Goal: Task Accomplishment & Management: Manage account settings

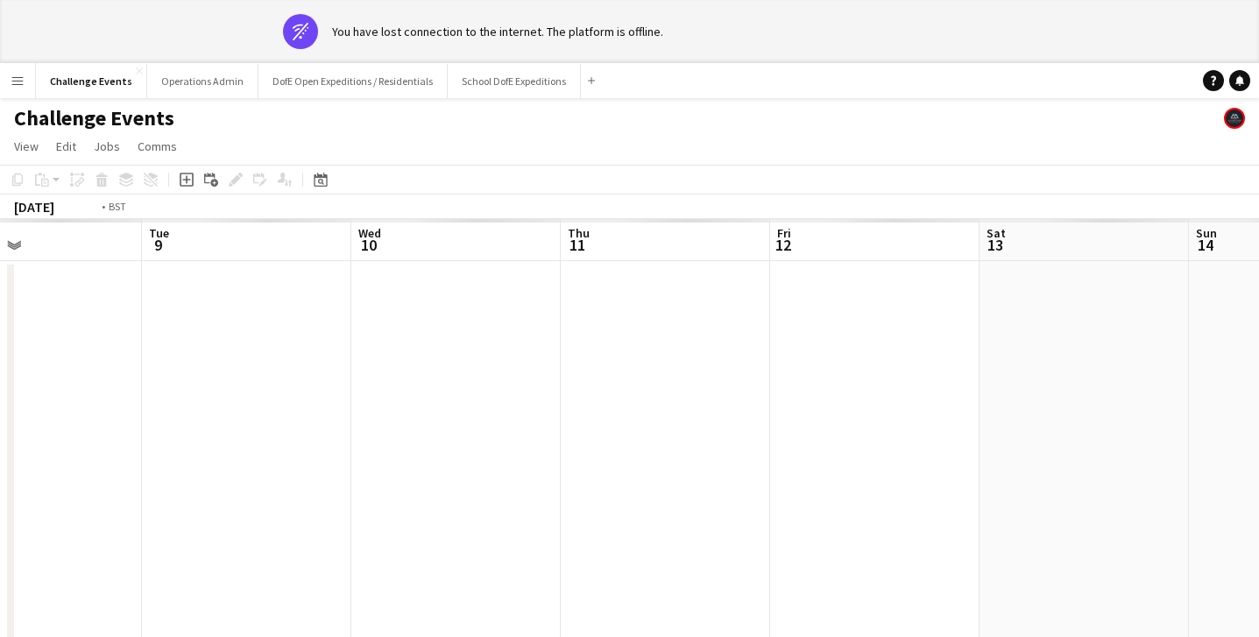
scroll to position [0, 814]
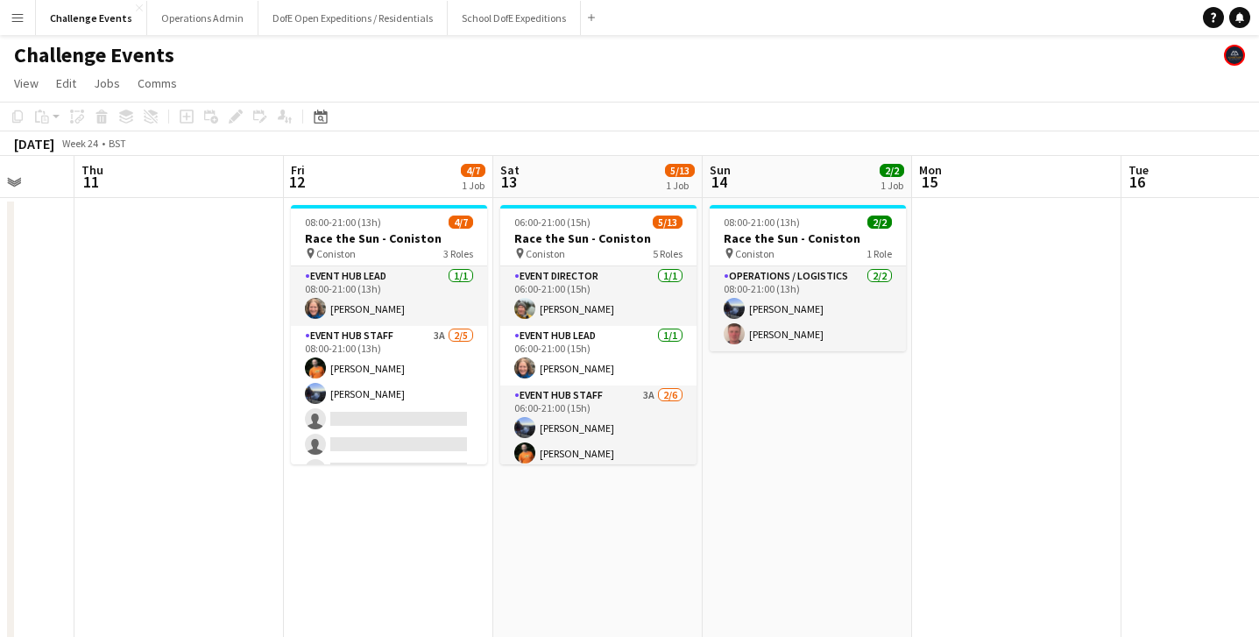
scroll to position [0, 582]
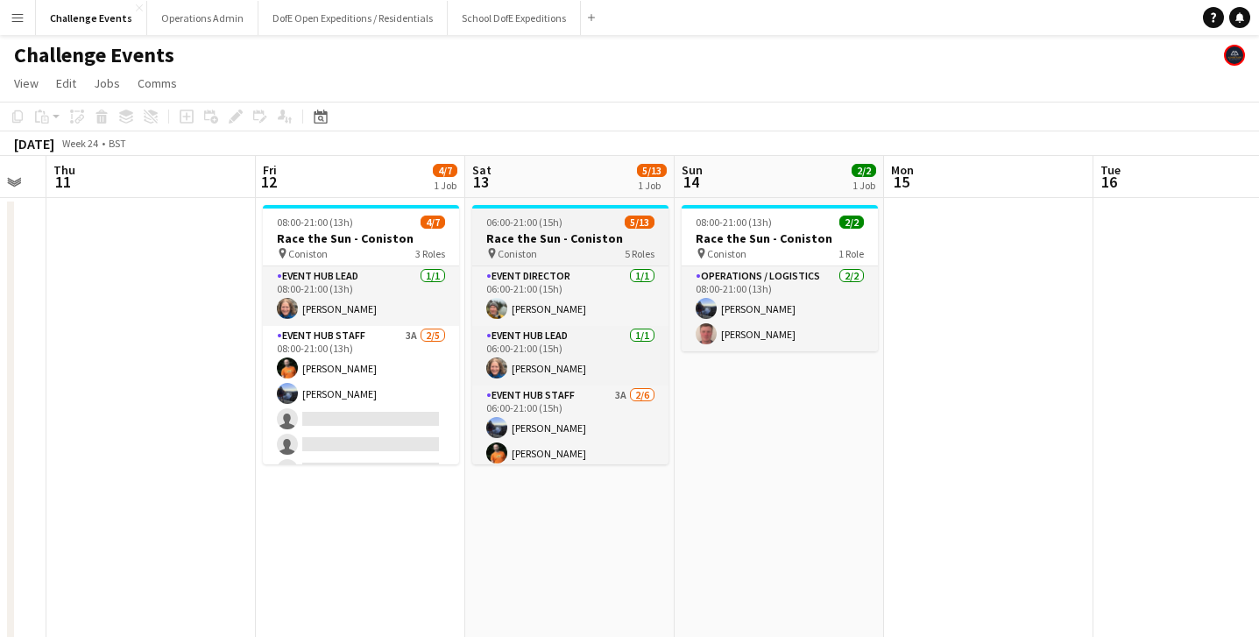
click at [546, 214] on app-job-card "06:00-21:00 (15h) 5/13 Race the Sun - [GEOGRAPHIC_DATA] pin Coniston 5 Roles Ev…" at bounding box center [570, 334] width 196 height 259
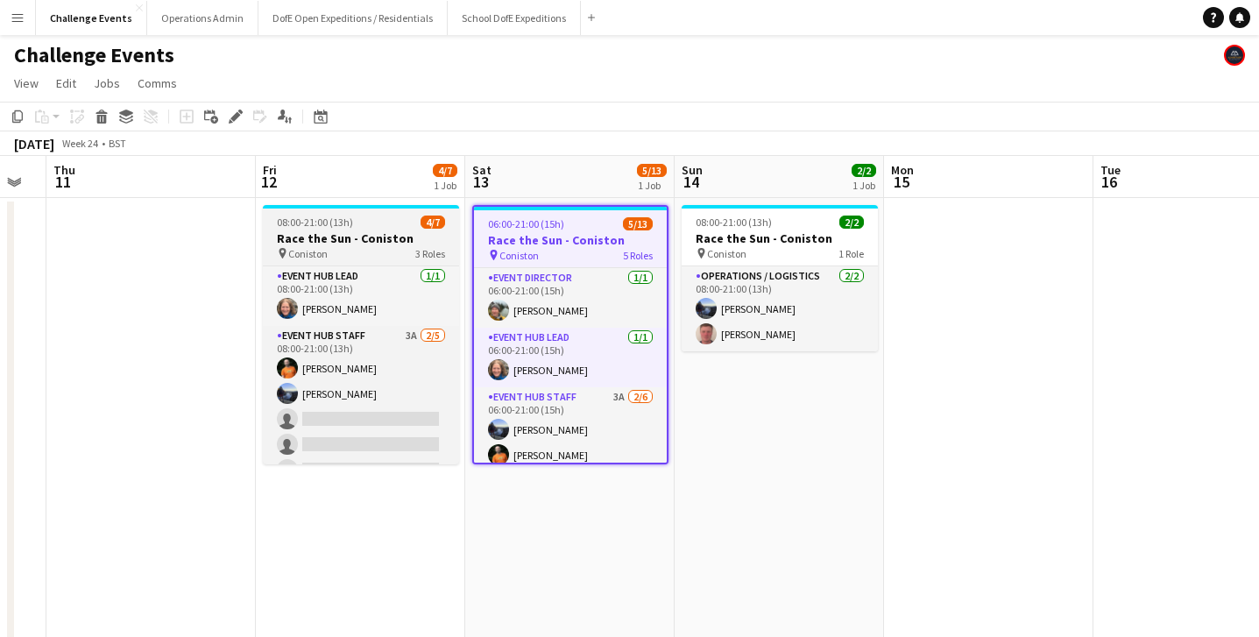
click at [368, 242] on h3 "Race the Sun - Coniston" at bounding box center [361, 238] width 196 height 16
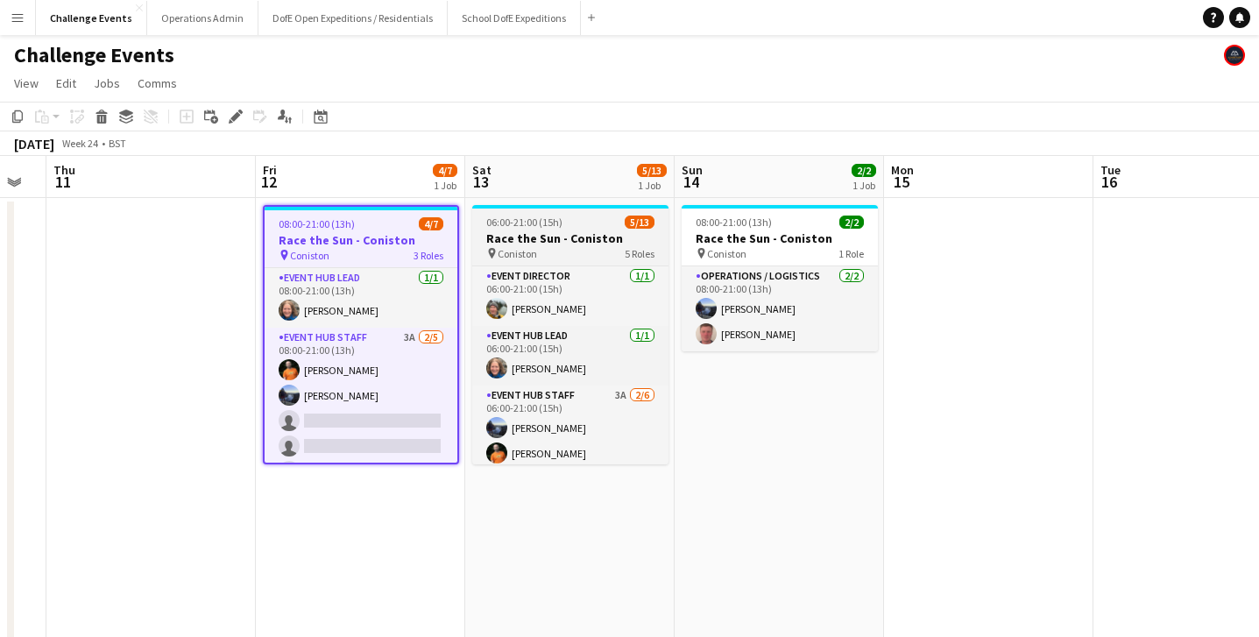
click at [568, 238] on h3 "Race the Sun - Coniston" at bounding box center [570, 238] width 196 height 16
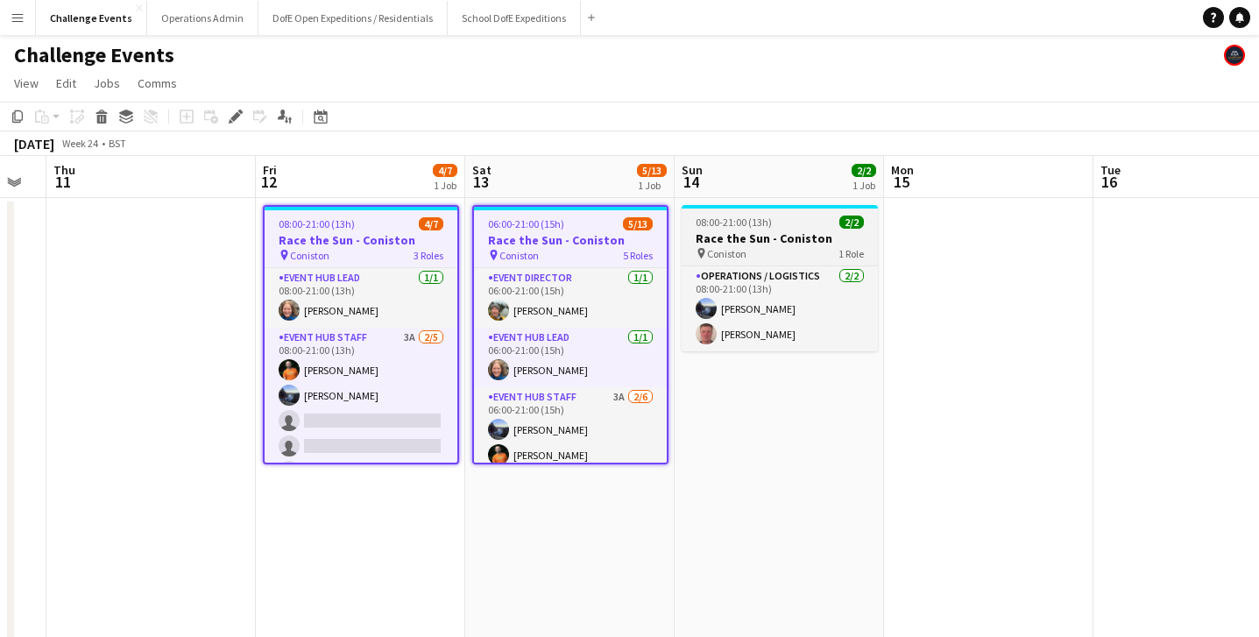
click at [733, 236] on h3 "Race the Sun - Coniston" at bounding box center [780, 238] width 196 height 16
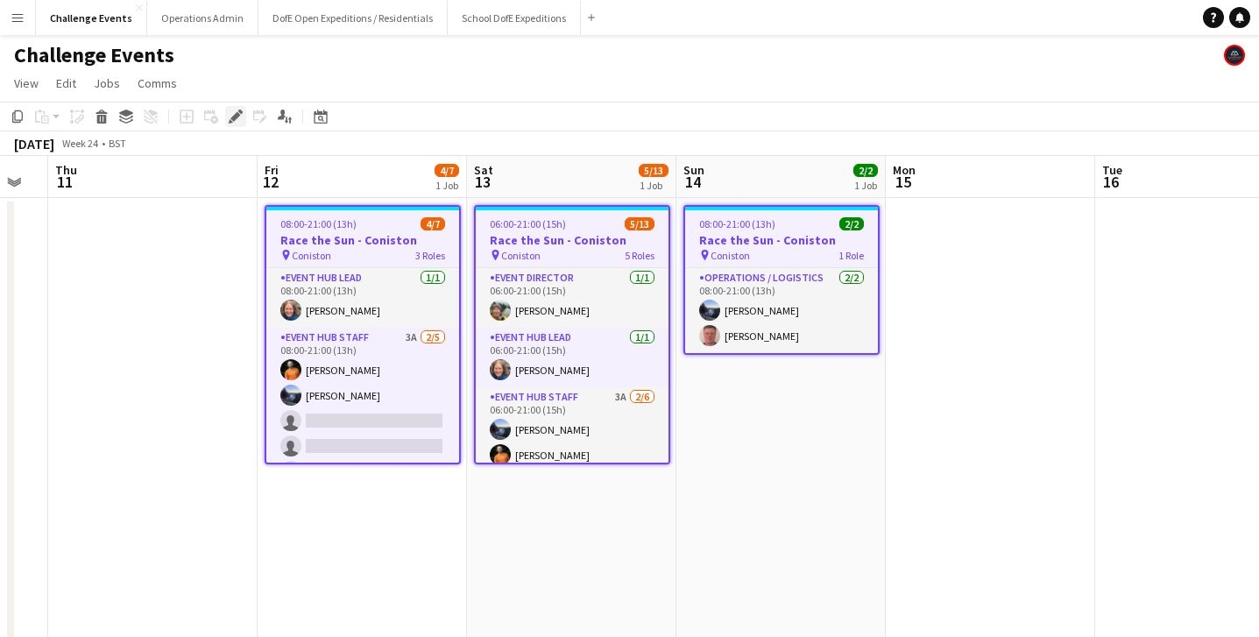
click at [233, 115] on icon "Edit" at bounding box center [236, 117] width 14 height 14
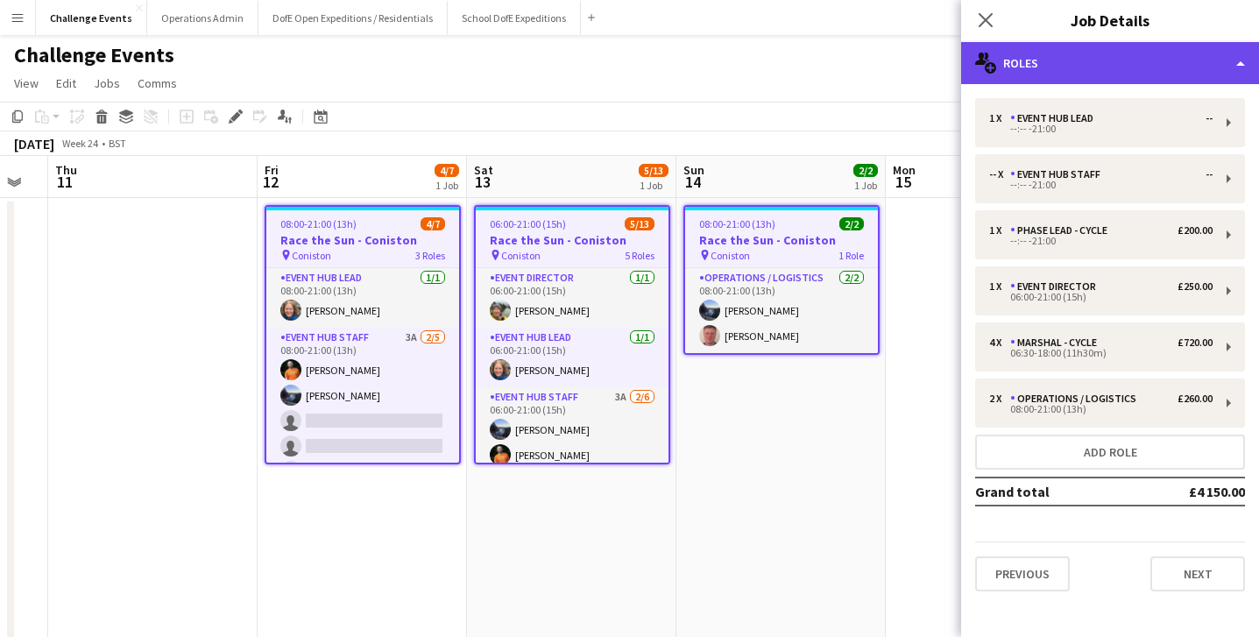
click at [1193, 66] on div "multiple-users-add Roles" at bounding box center [1110, 63] width 298 height 42
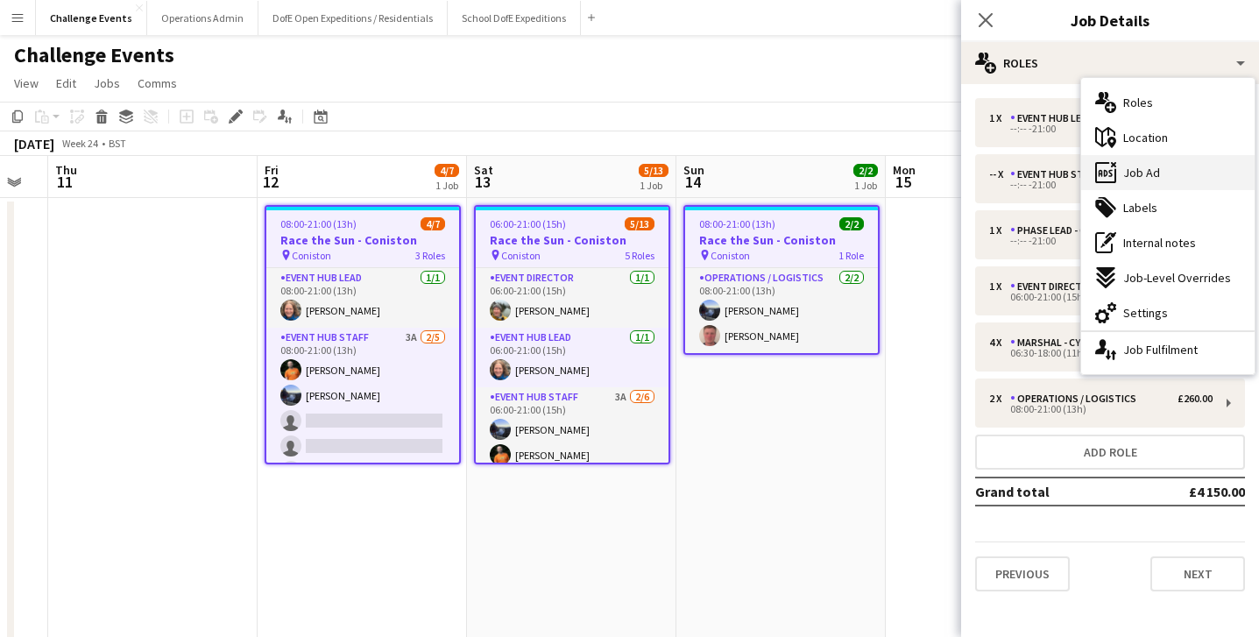
click at [1153, 165] on span "Job Ad" at bounding box center [1141, 173] width 37 height 16
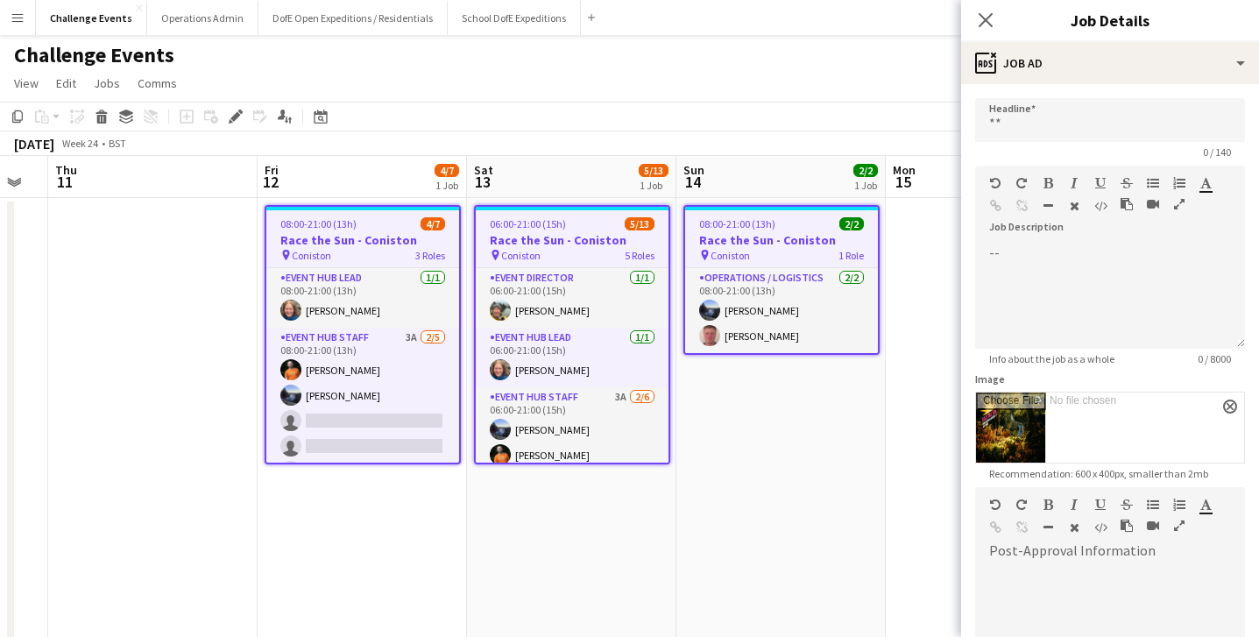
click at [196, 287] on app-date-cell at bounding box center [152, 485] width 209 height 574
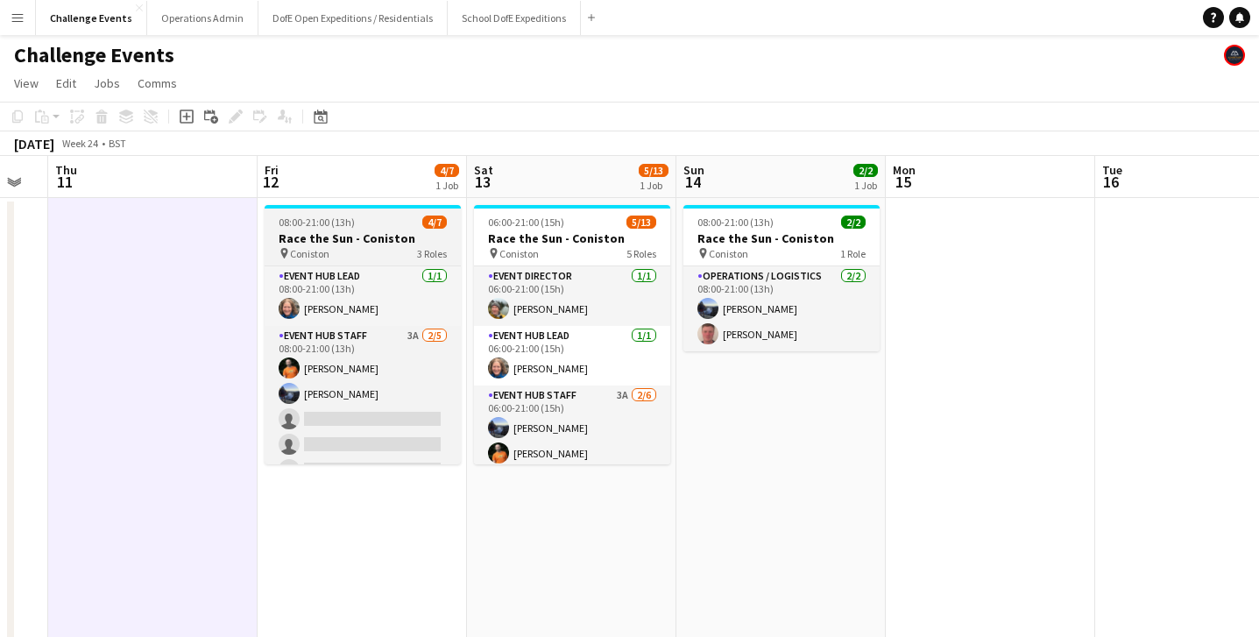
click at [362, 227] on div "08:00-21:00 (13h) 4/7" at bounding box center [363, 222] width 196 height 13
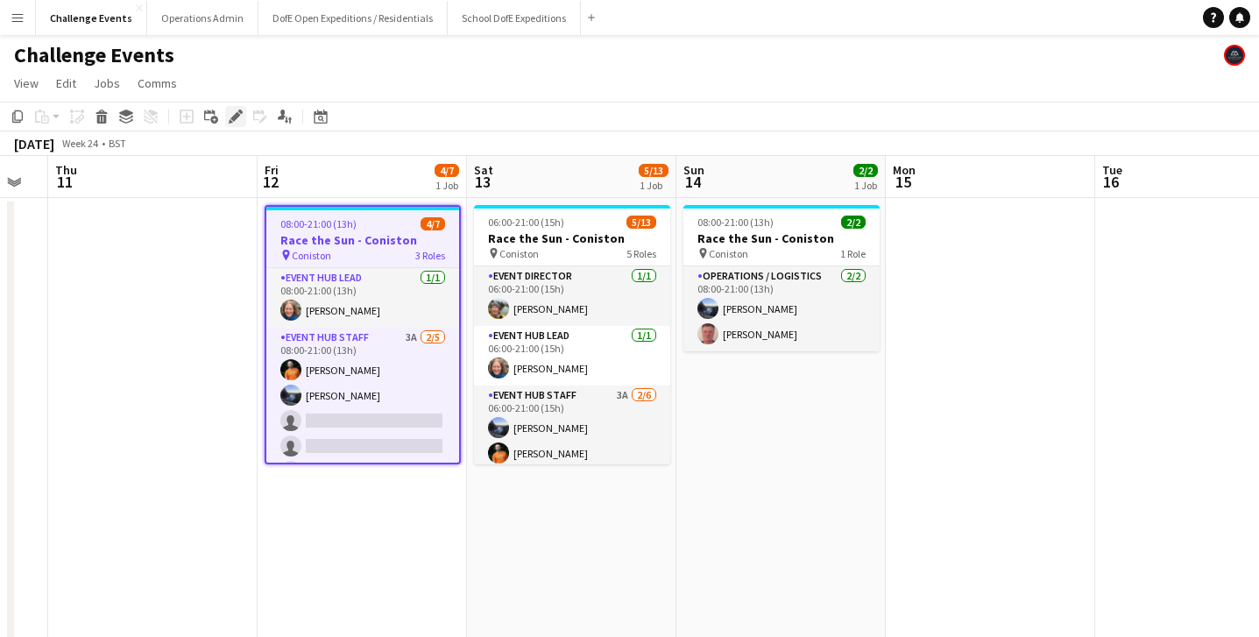
click at [232, 115] on icon "Edit" at bounding box center [236, 117] width 14 height 14
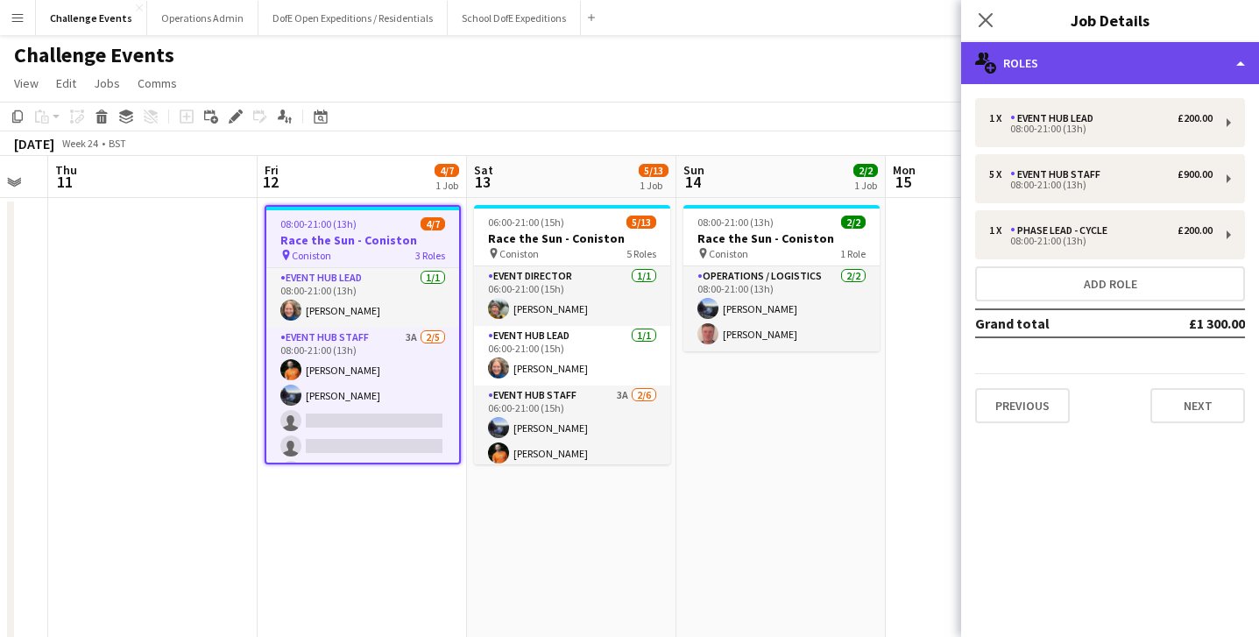
click at [1158, 75] on div "multiple-users-add Roles" at bounding box center [1110, 63] width 298 height 42
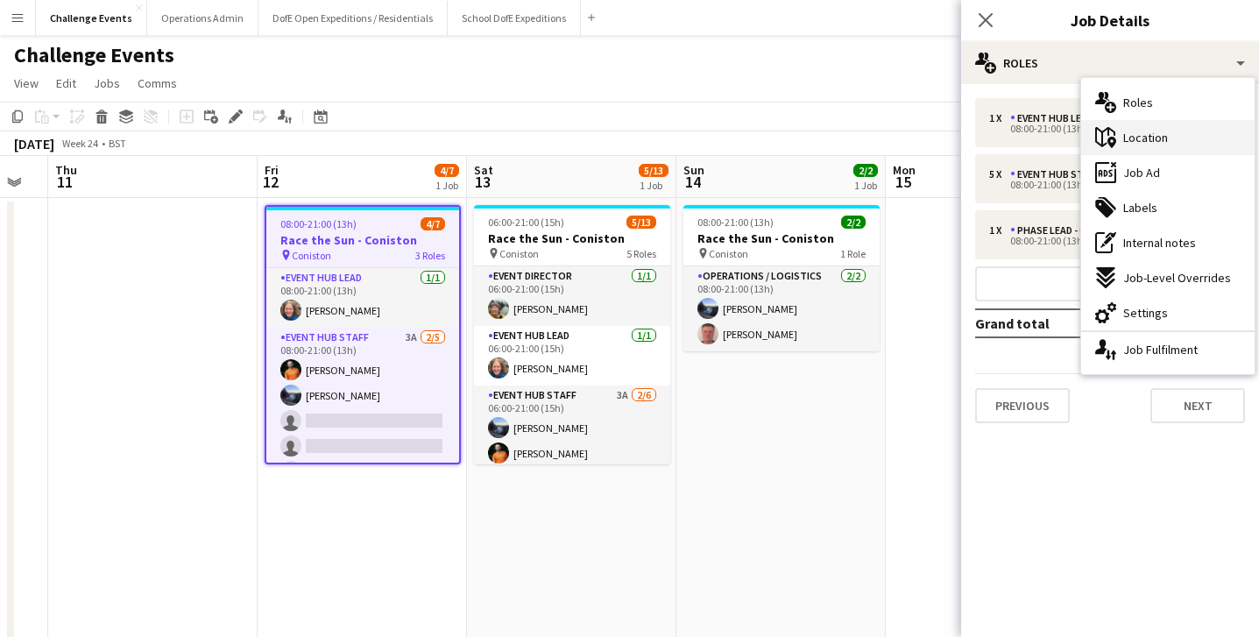
click at [1158, 153] on div "maps-pin-1 Location" at bounding box center [1167, 137] width 173 height 35
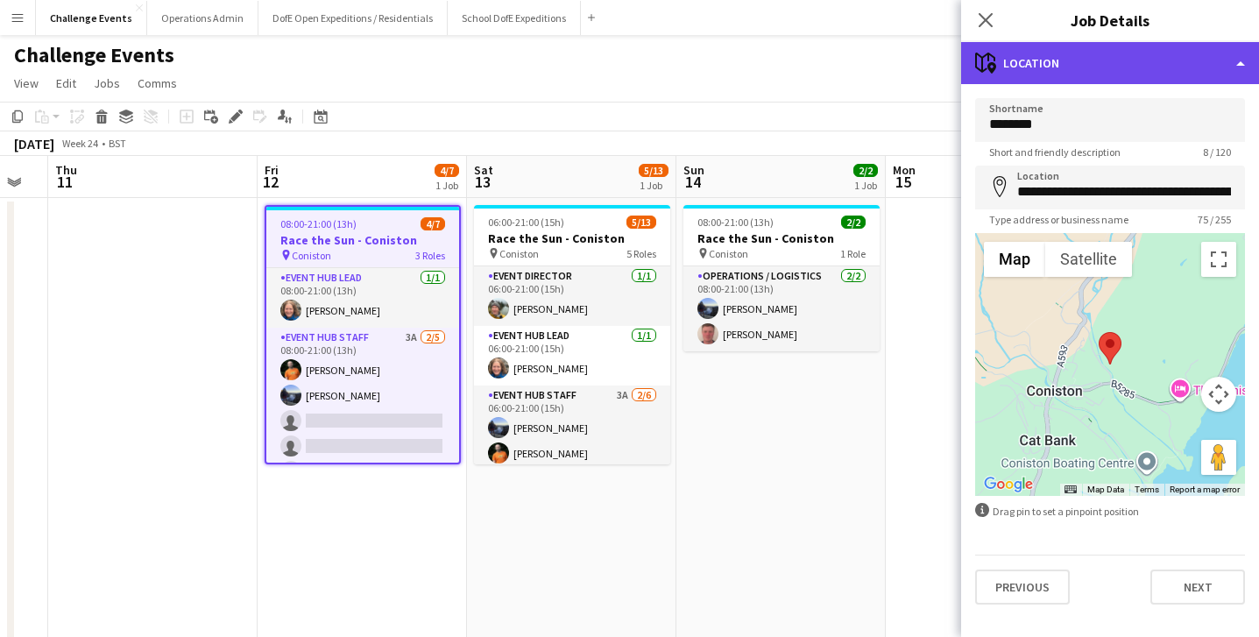
click at [1205, 65] on div "maps-pin-1 Location" at bounding box center [1110, 63] width 298 height 42
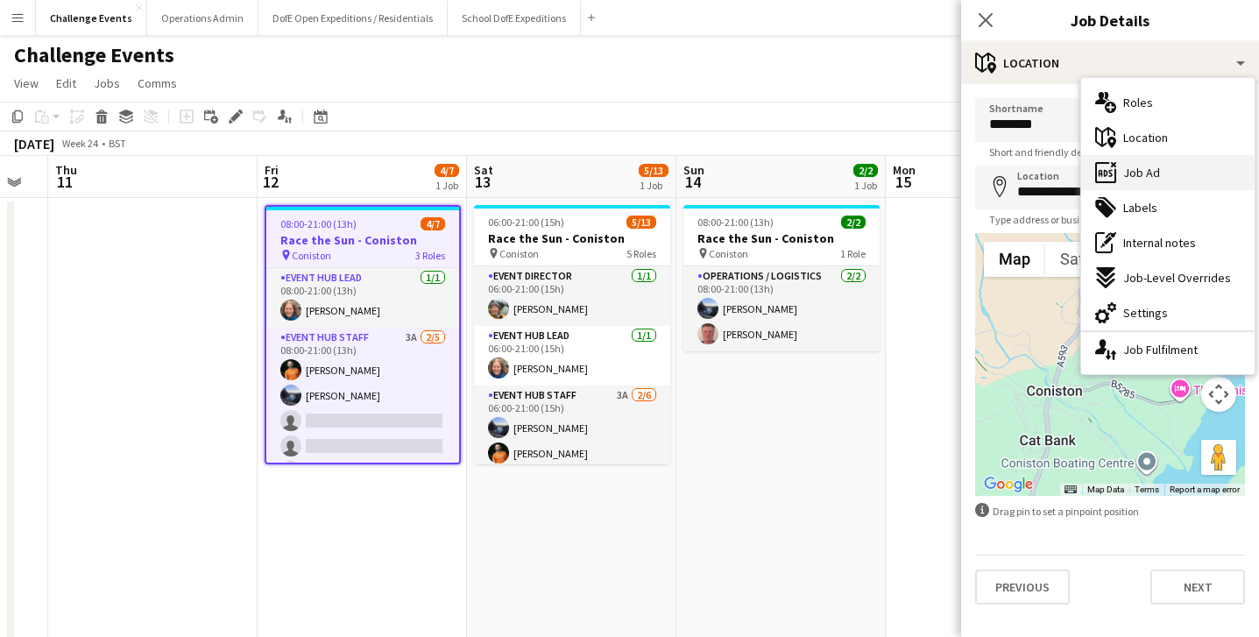
click at [1172, 158] on div "ads-window Job Ad" at bounding box center [1167, 172] width 173 height 35
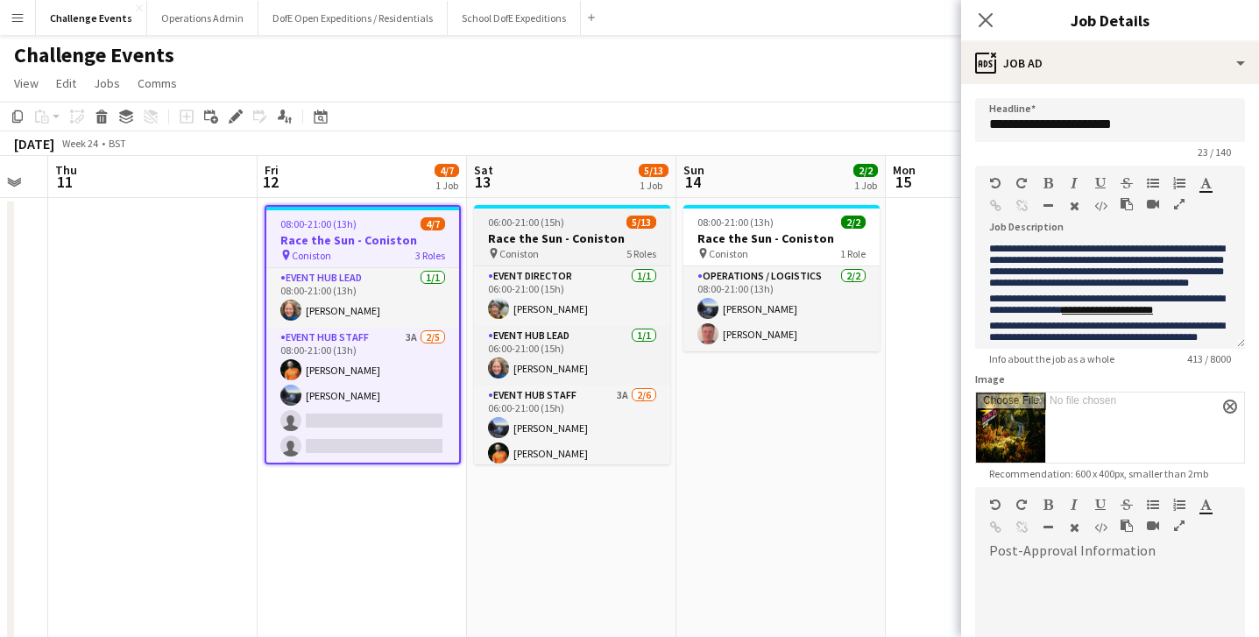
click at [528, 232] on h3 "Race the Sun - Coniston" at bounding box center [572, 238] width 196 height 16
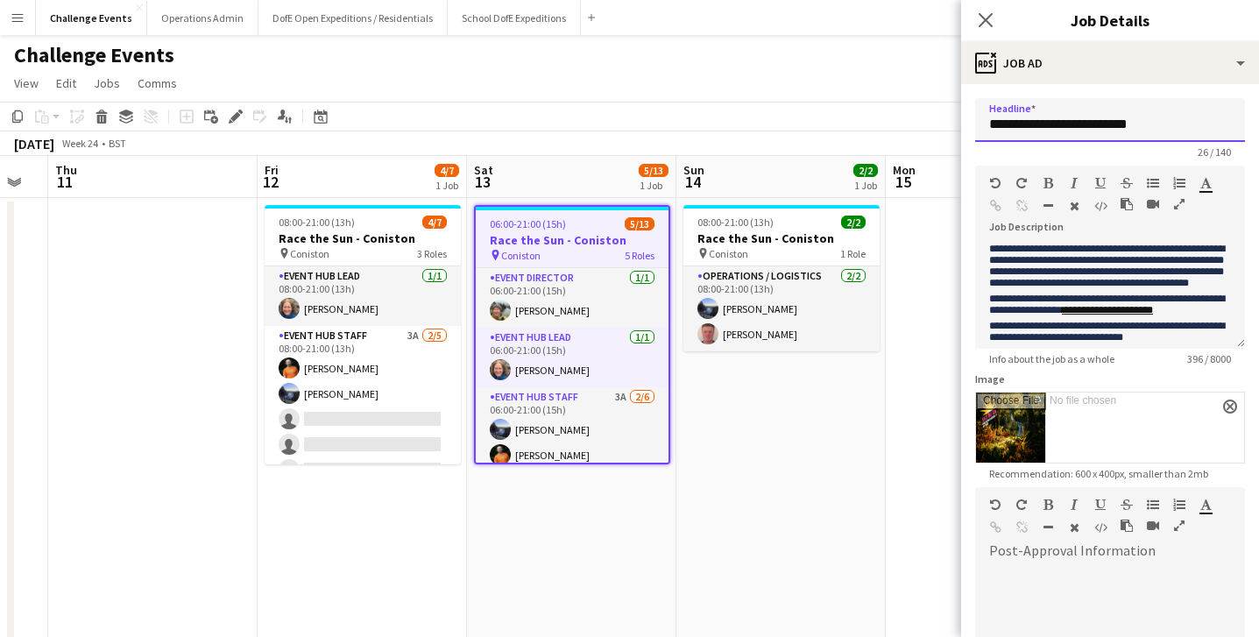
drag, startPoint x: 1163, startPoint y: 127, endPoint x: 1078, endPoint y: 128, distance: 85.0
click at [1078, 128] on input "**********" at bounding box center [1110, 120] width 270 height 44
type input "**********"
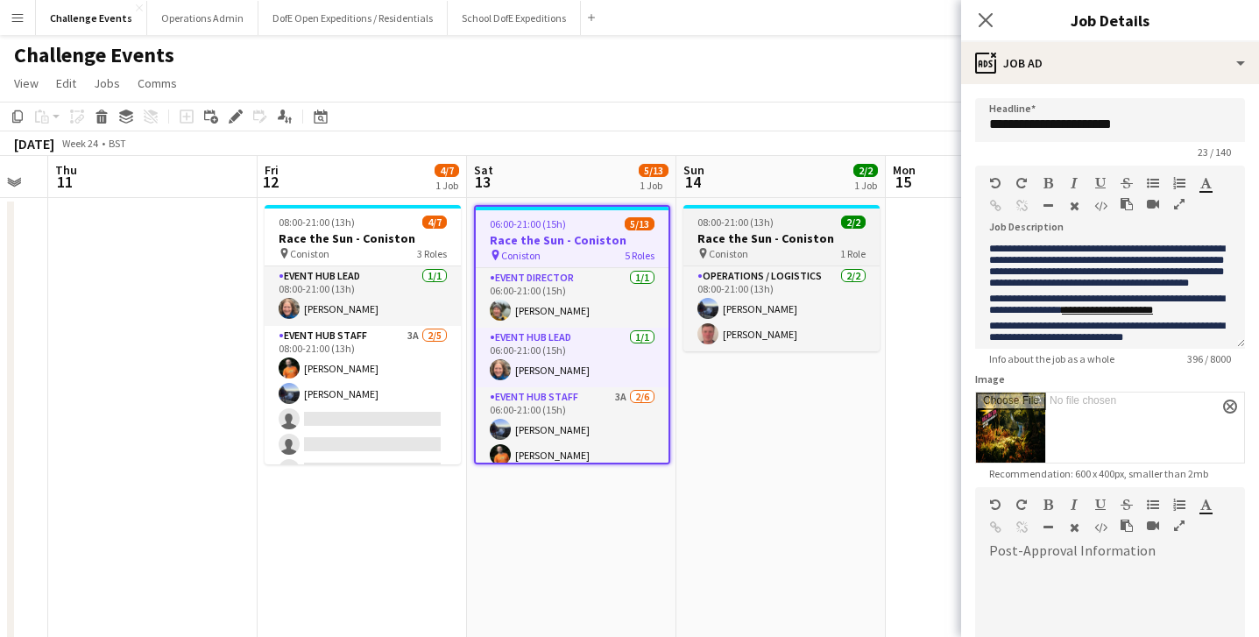
click at [757, 234] on h3 "Race the Sun - Coniston" at bounding box center [781, 238] width 196 height 16
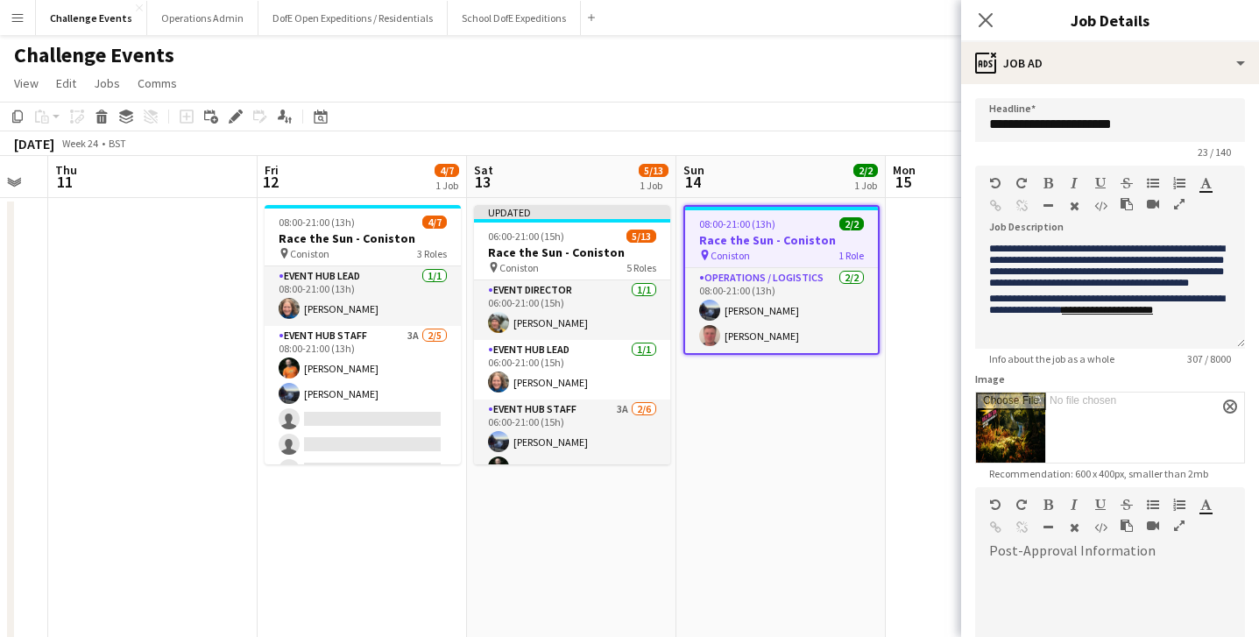
click at [740, 542] on app-date-cell "08:00-21:00 (13h) 2/2 Race the Sun - Coniston pin Coniston 1 Role Operations / …" at bounding box center [780, 485] width 209 height 574
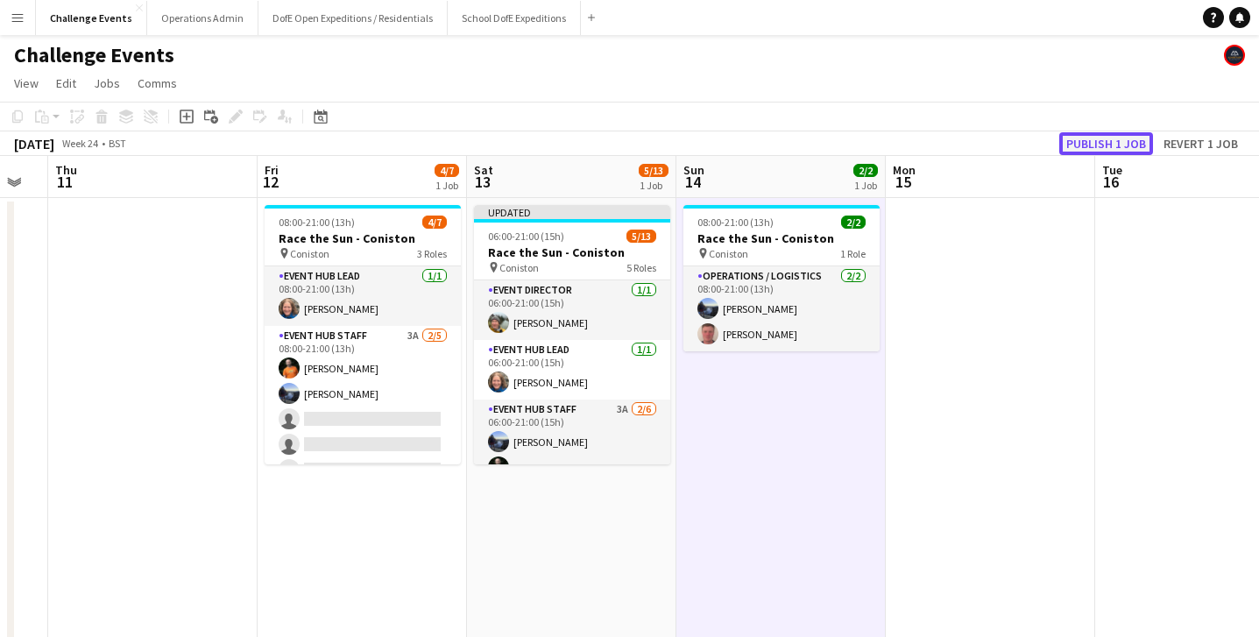
click at [1105, 149] on button "Publish 1 job" at bounding box center [1106, 143] width 94 height 23
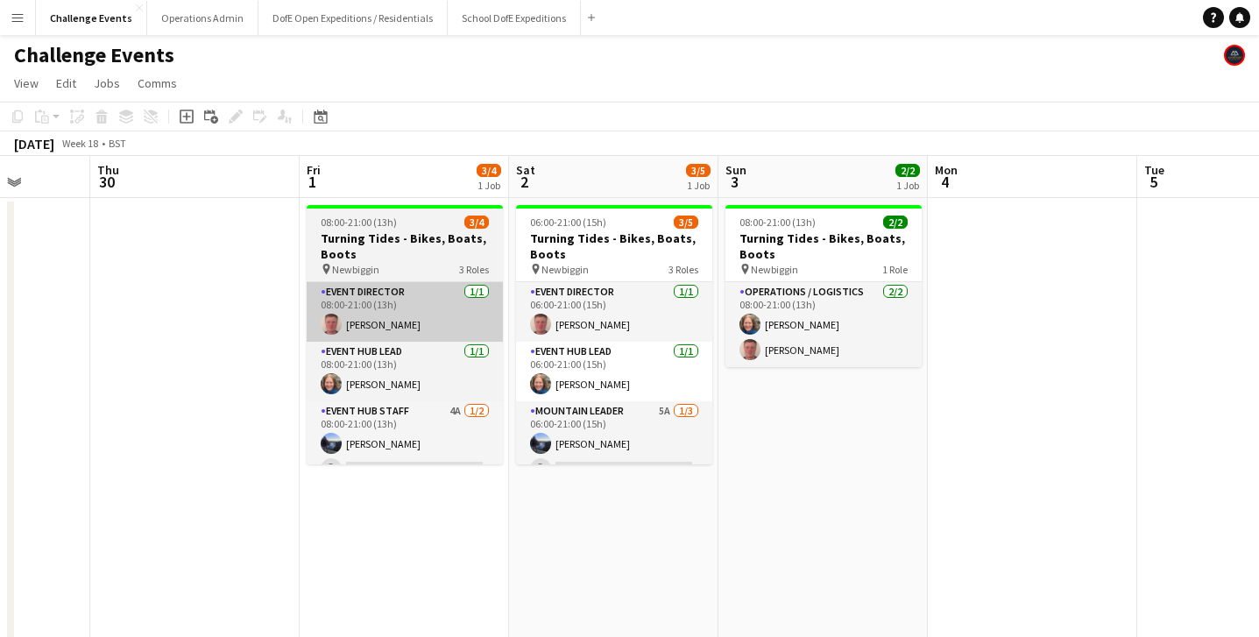
scroll to position [0, 509]
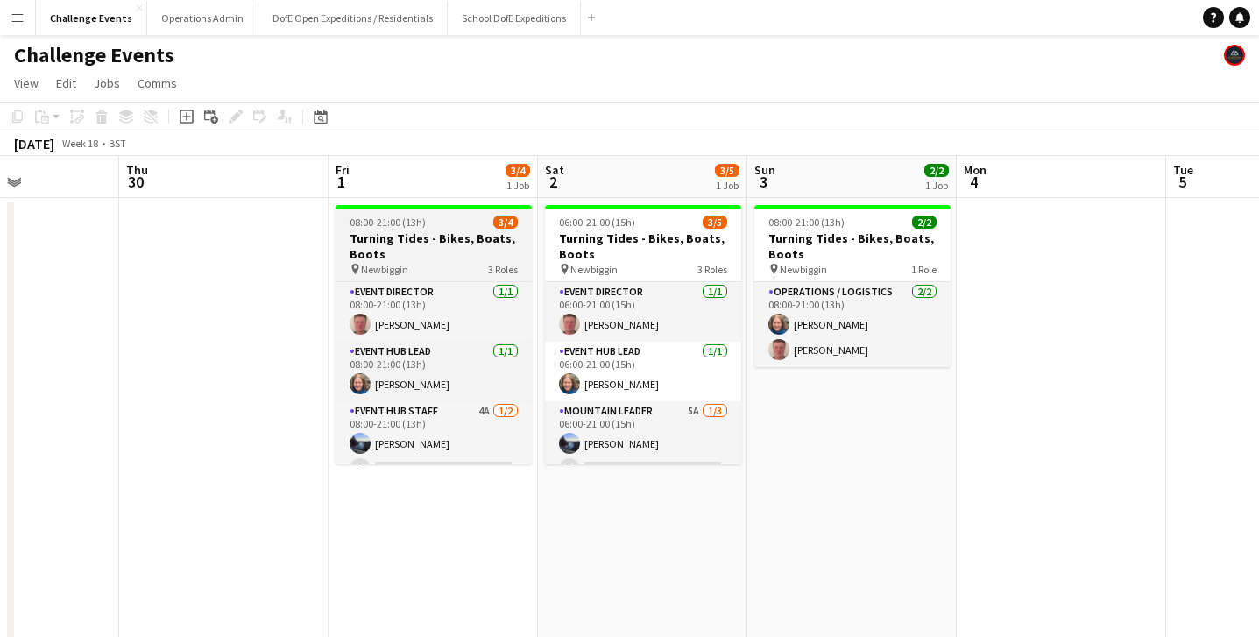
click at [453, 250] on h3 "Turning Tides - Bikes, Boats, Boots" at bounding box center [434, 246] width 196 height 32
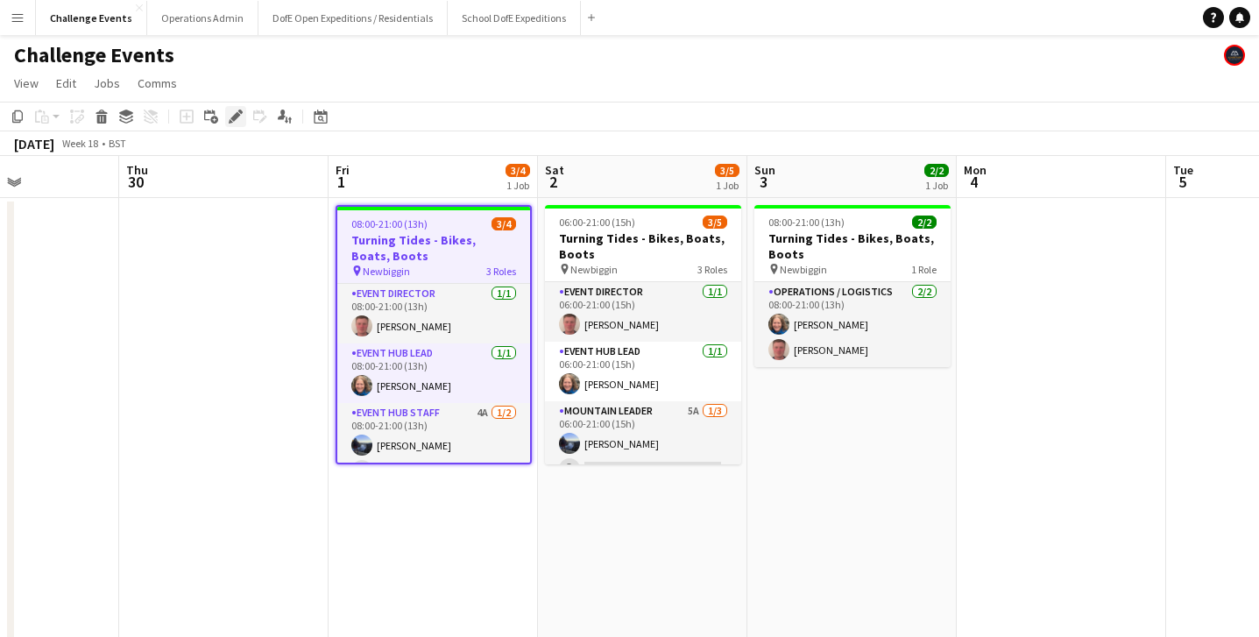
click at [233, 116] on icon at bounding box center [235, 117] width 10 height 10
type input "**********"
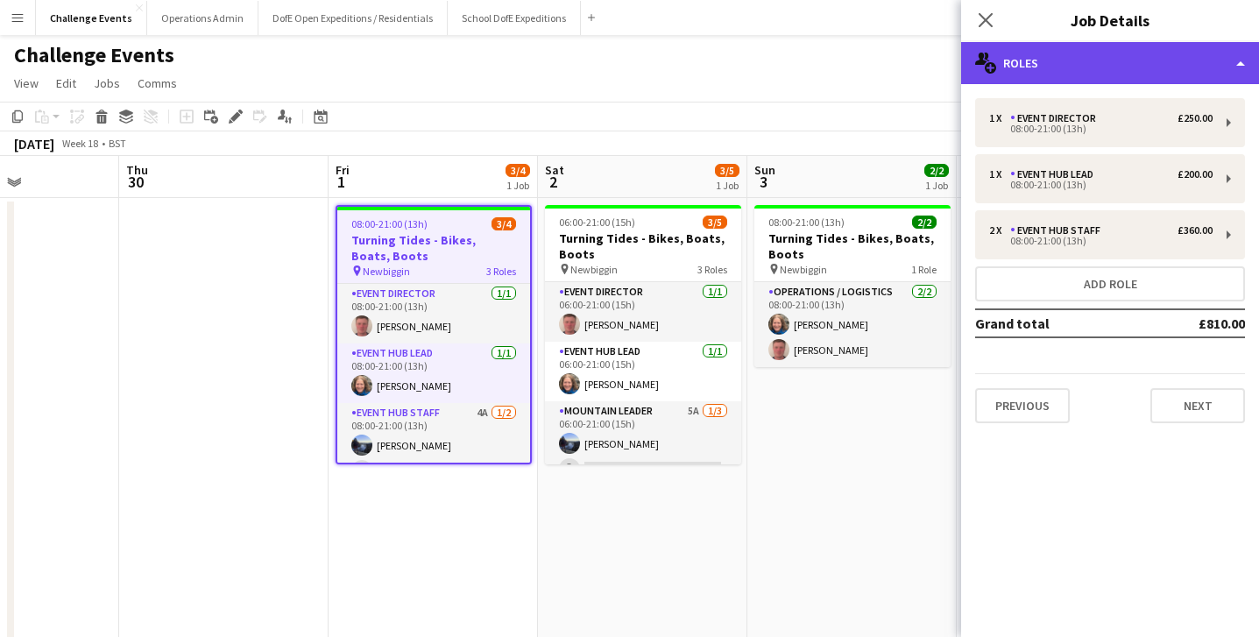
click at [1155, 57] on div "multiple-users-add Roles" at bounding box center [1110, 63] width 298 height 42
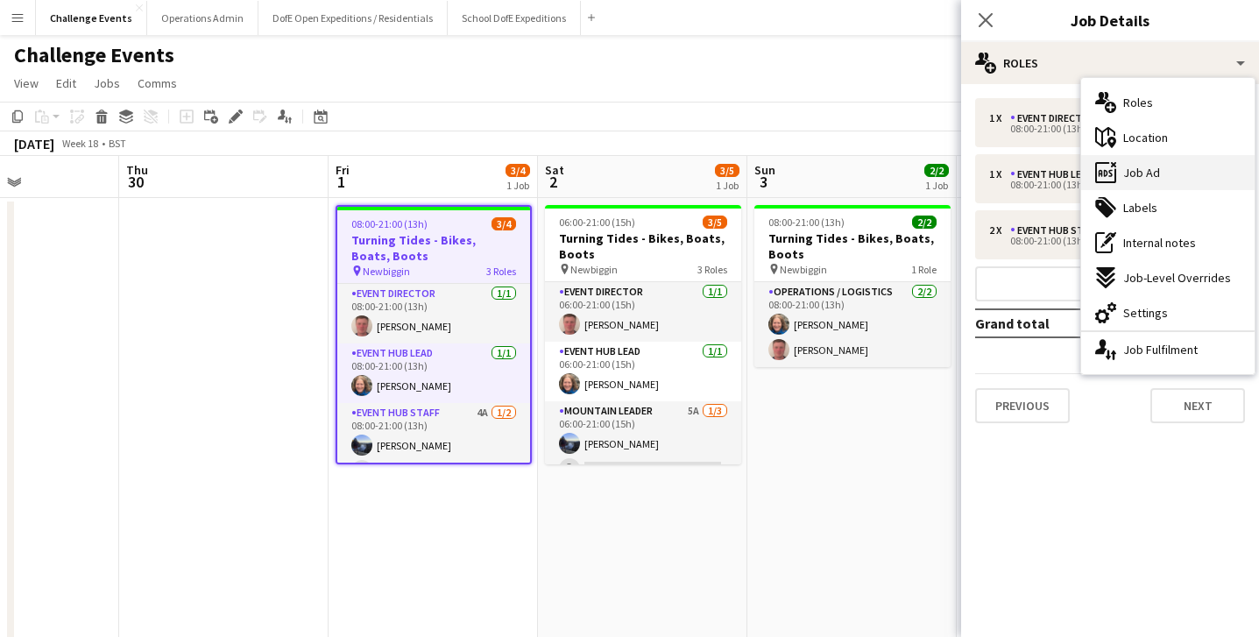
click at [1150, 173] on span "Job Ad" at bounding box center [1141, 173] width 37 height 16
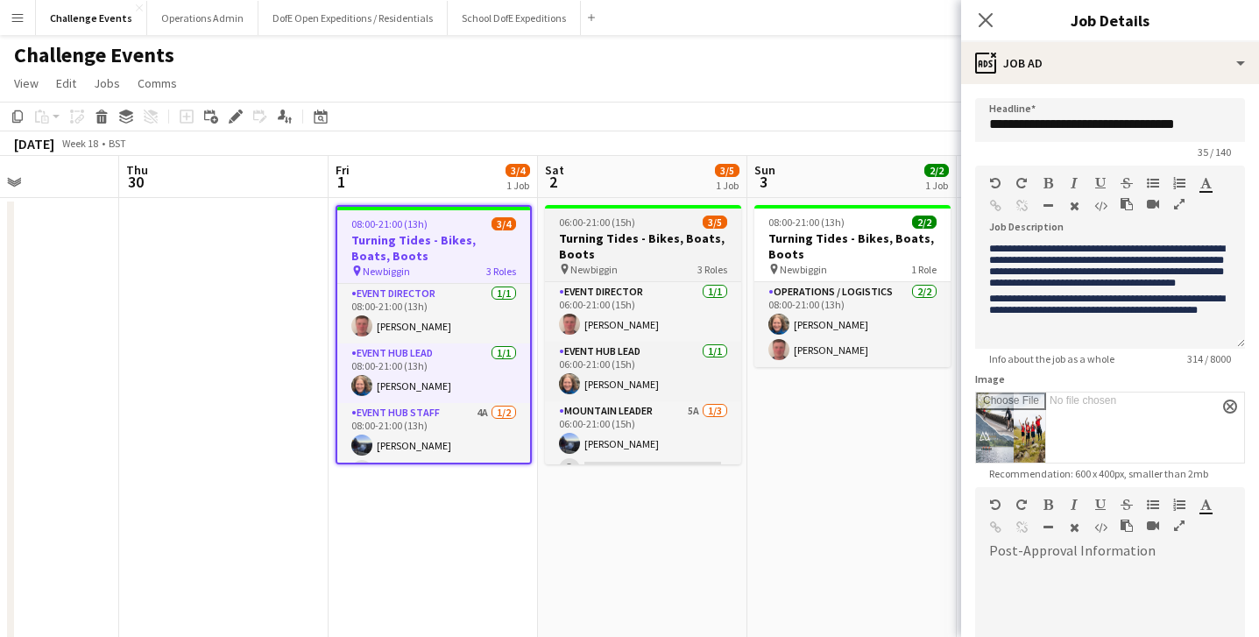
click at [619, 240] on h3 "Turning Tides - Bikes, Boats, Boots" at bounding box center [643, 246] width 196 height 32
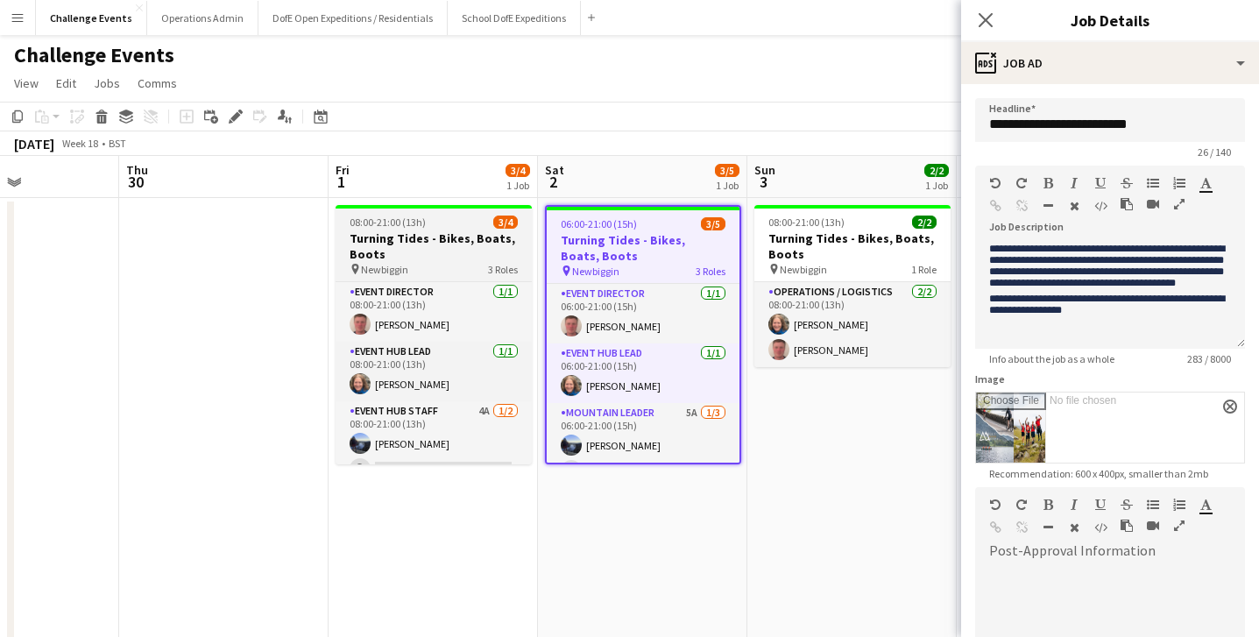
click at [376, 243] on h3 "Turning Tides - Bikes, Boats, Boots" at bounding box center [434, 246] width 196 height 32
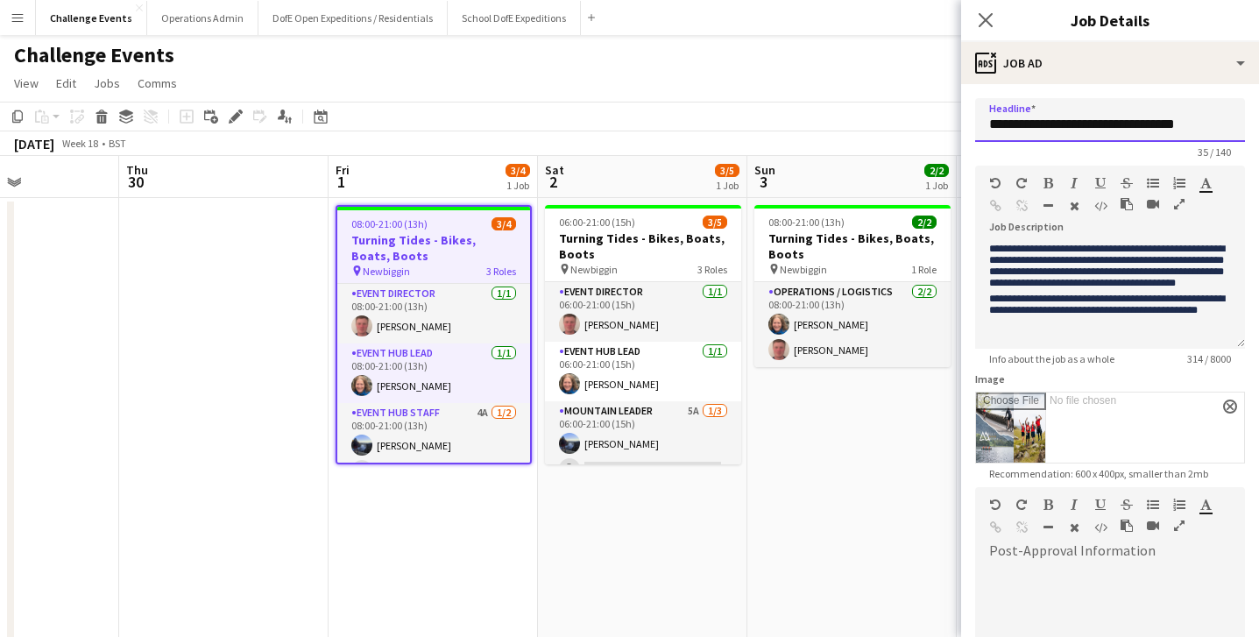
drag, startPoint x: 1191, startPoint y: 121, endPoint x: 893, endPoint y: 122, distance: 297.9
click at [893, 122] on body "Menu Boards Boards Boards All jobs Status Workforce Workforce My Workforce Recr…" at bounding box center [629, 386] width 1259 height 772
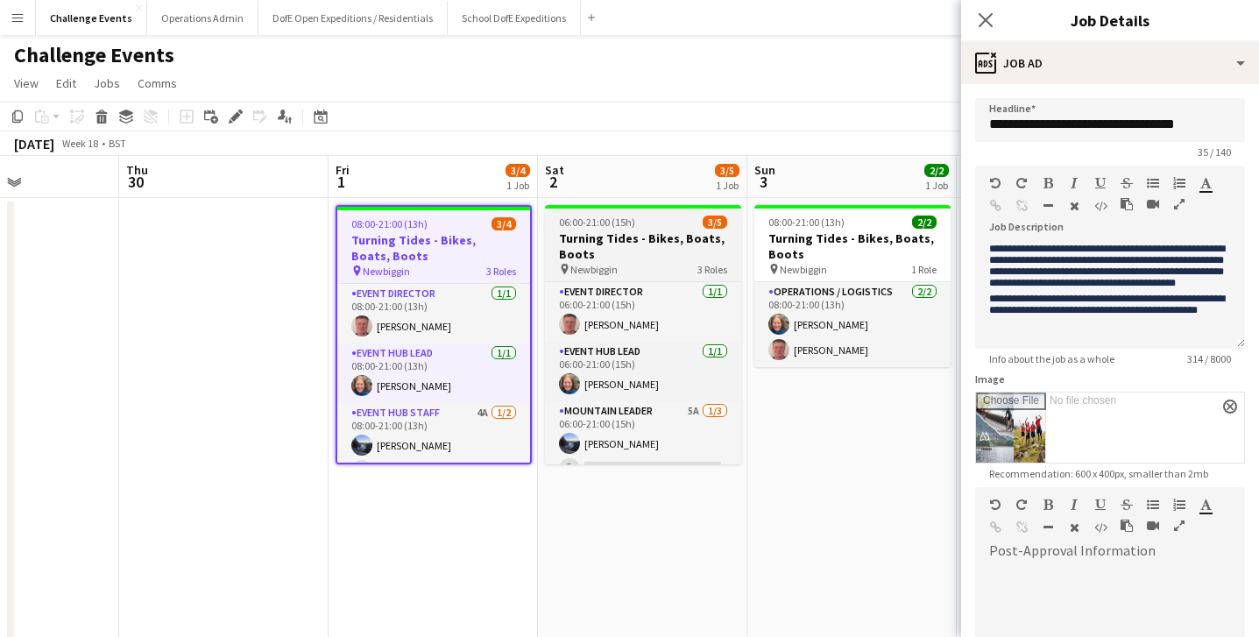
click at [590, 244] on h3 "Turning Tides - Bikes, Boats, Boots" at bounding box center [643, 246] width 196 height 32
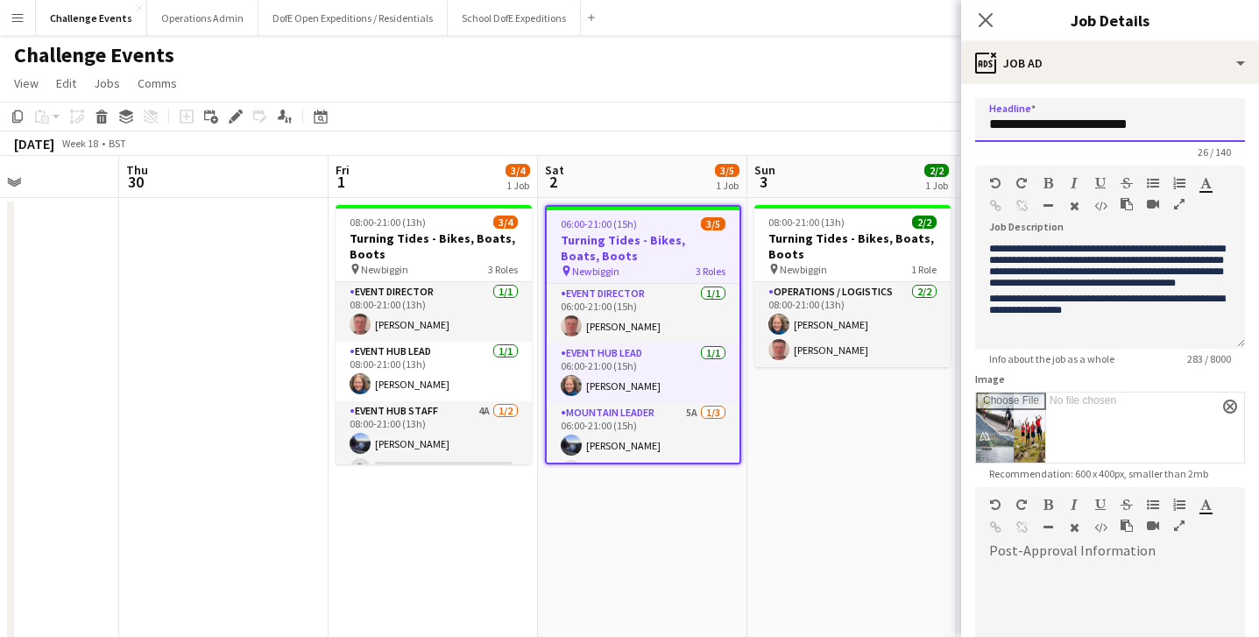
drag, startPoint x: 1162, startPoint y: 124, endPoint x: 943, endPoint y: 118, distance: 219.1
click at [943, 118] on body "Menu Boards Boards Boards All jobs Status Workforce Workforce My Workforce Recr…" at bounding box center [629, 386] width 1259 height 772
paste input "*********"
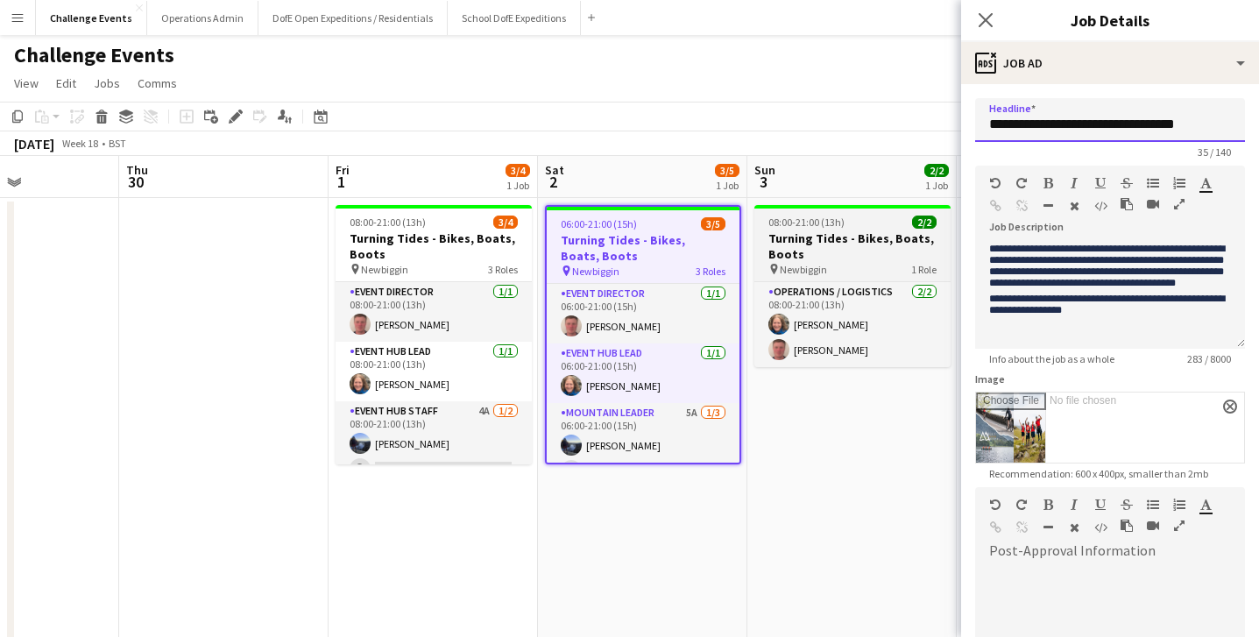
type input "**********"
click at [789, 237] on h3 "Turning Tides - Bikes, Boats, Boots" at bounding box center [852, 246] width 196 height 32
type input "**********"
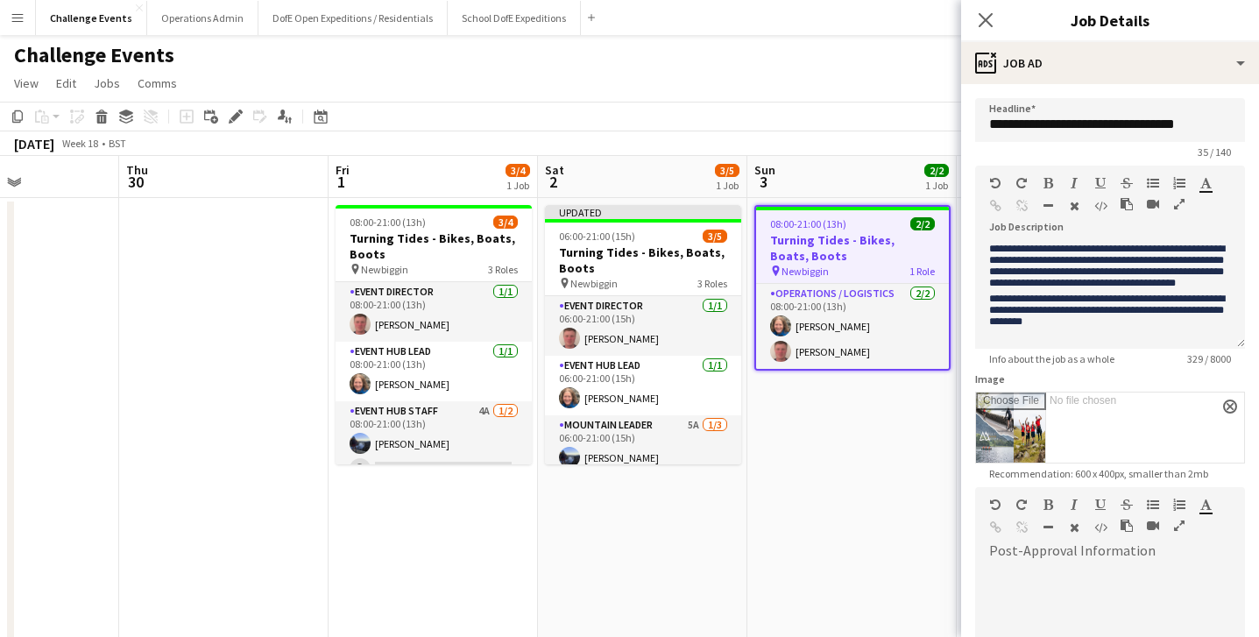
click at [872, 520] on app-date-cell "08:00-21:00 (13h) 2/2 Turning Tides - Bikes, Boats, Boots pin Newbiggin 1 Role …" at bounding box center [851, 485] width 209 height 574
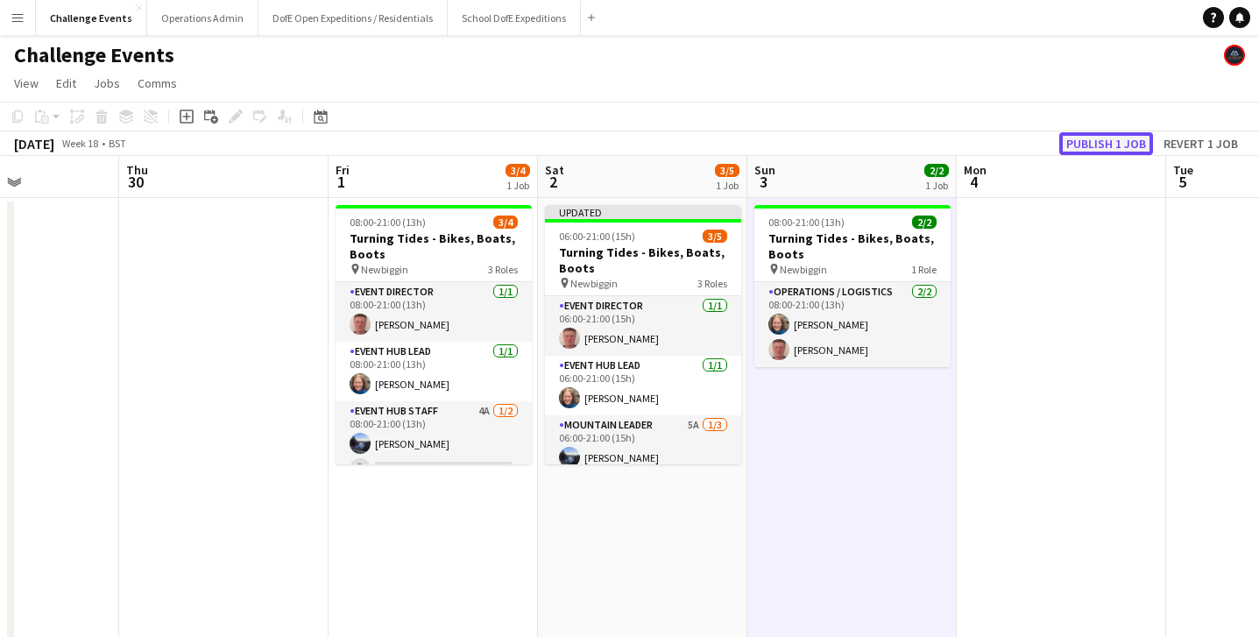
click at [1101, 145] on button "Publish 1 job" at bounding box center [1106, 143] width 94 height 23
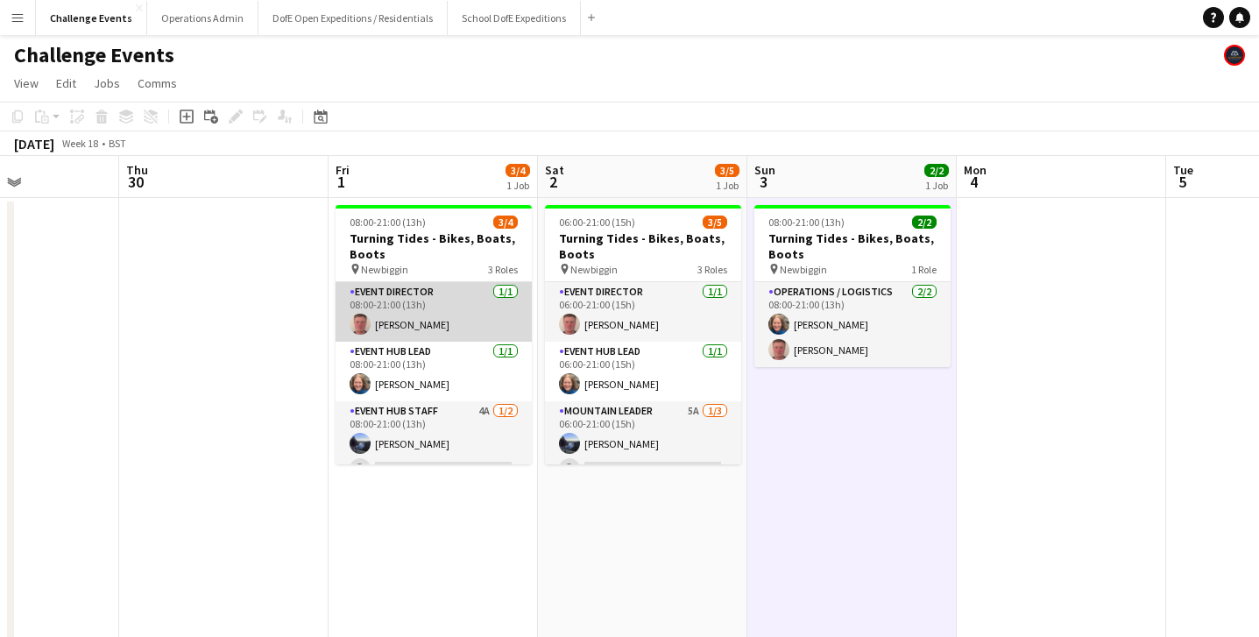
scroll to position [22, 0]
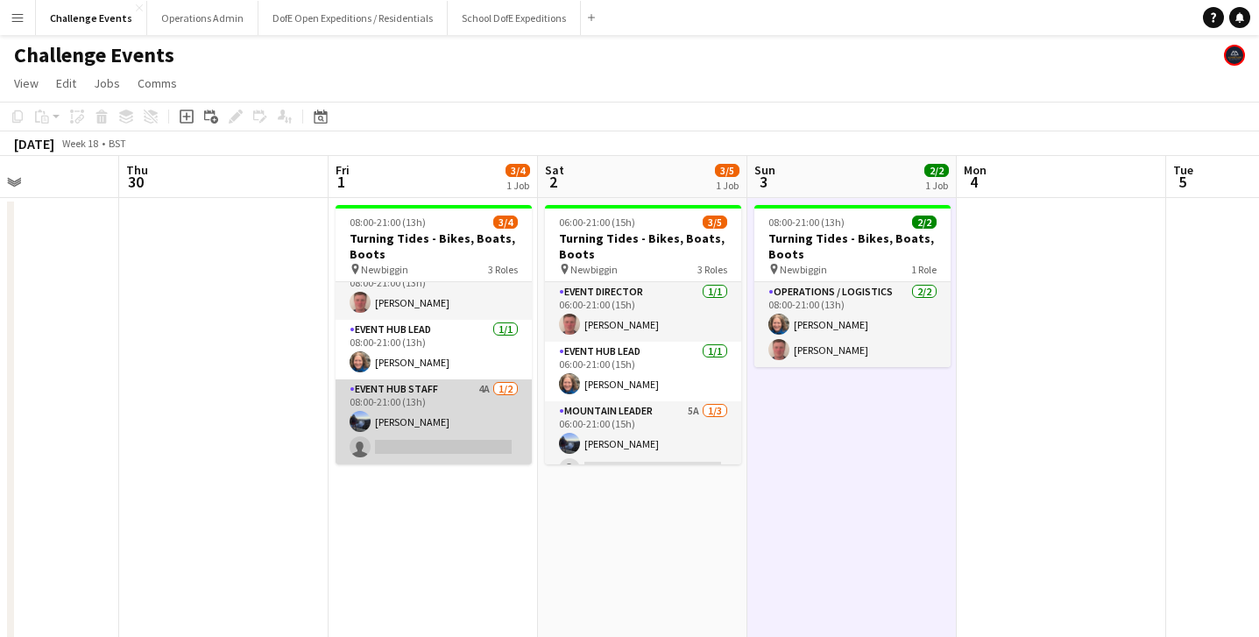
click at [429, 420] on app-card-role "Event Hub Staff 4A 1/2 08:00-21:00 (13h) Holly Moffitt single-neutral-actions" at bounding box center [434, 421] width 196 height 85
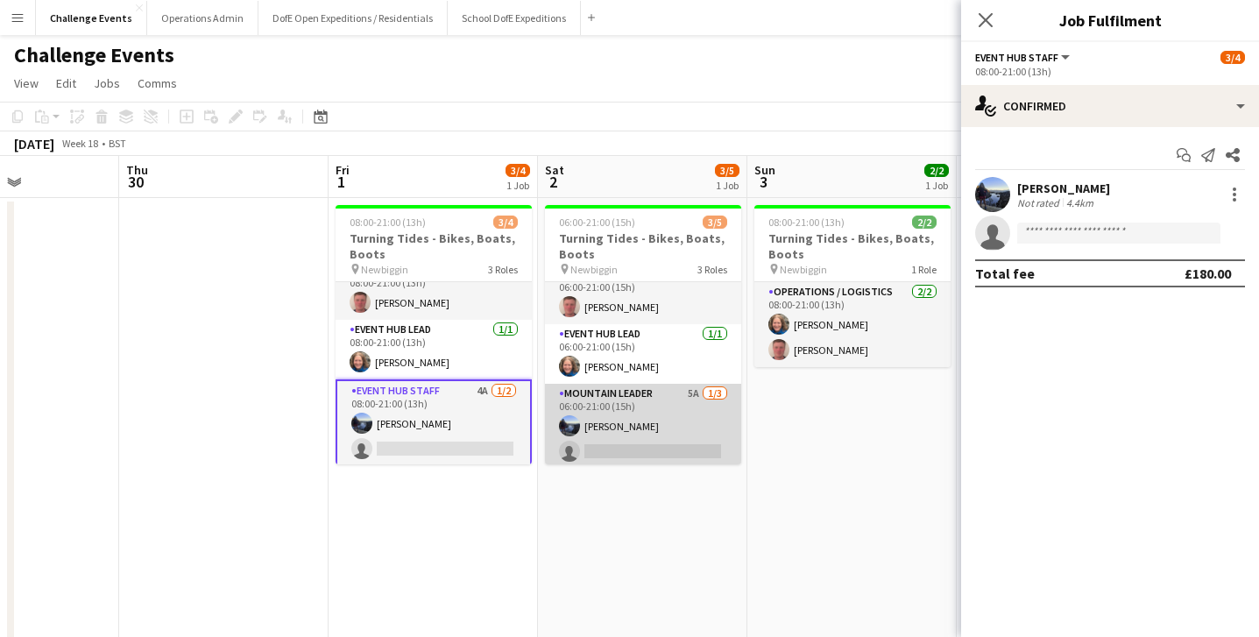
scroll to position [47, 0]
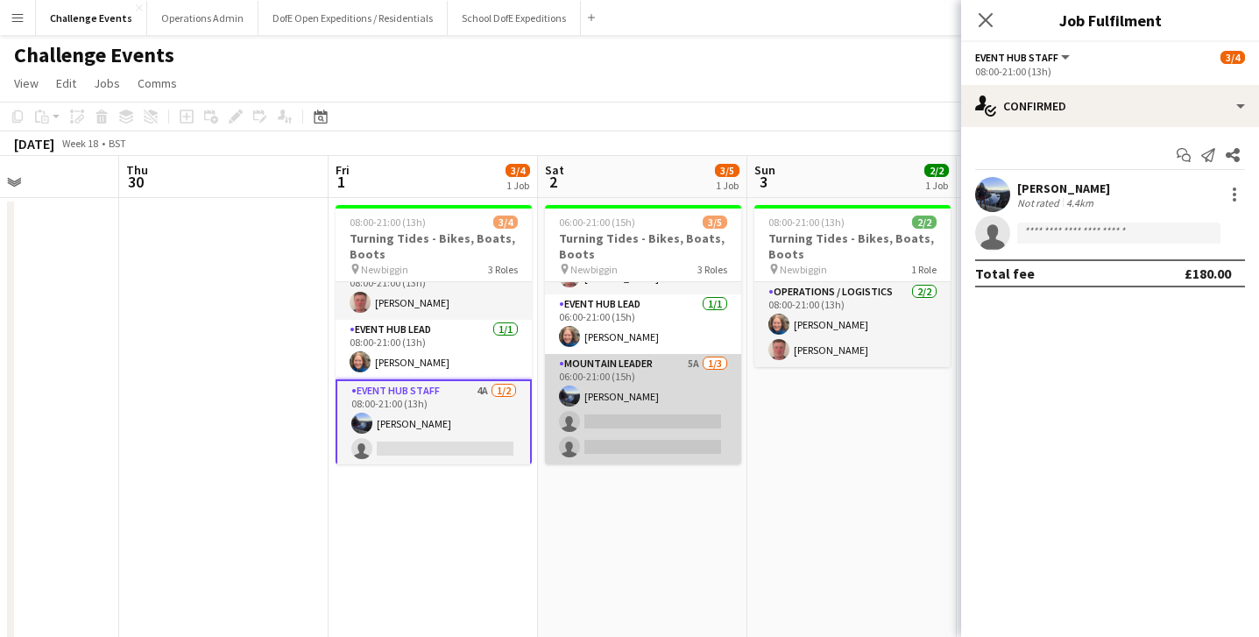
click at [642, 414] on app-card-role "Mountain Leader 5A 1/3 06:00-21:00 (15h) Holly Moffitt single-neutral-actions s…" at bounding box center [643, 409] width 196 height 110
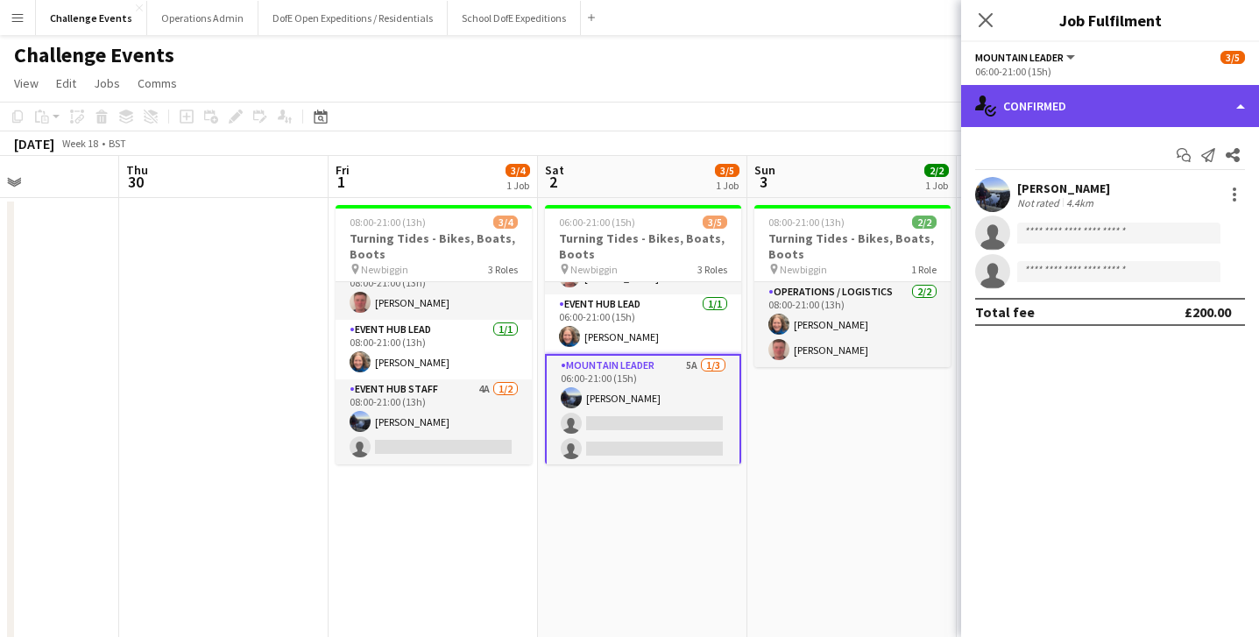
click at [1120, 116] on div "single-neutral-actions-check-2 Confirmed" at bounding box center [1110, 106] width 298 height 42
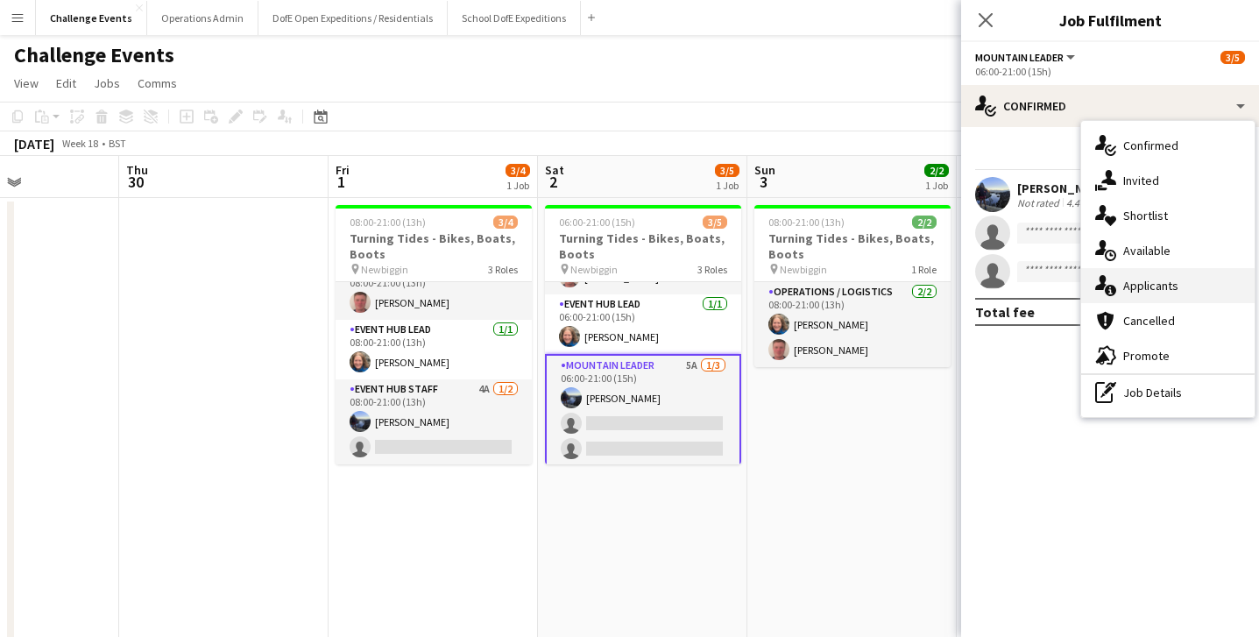
click at [1163, 280] on span "Applicants" at bounding box center [1150, 286] width 55 height 16
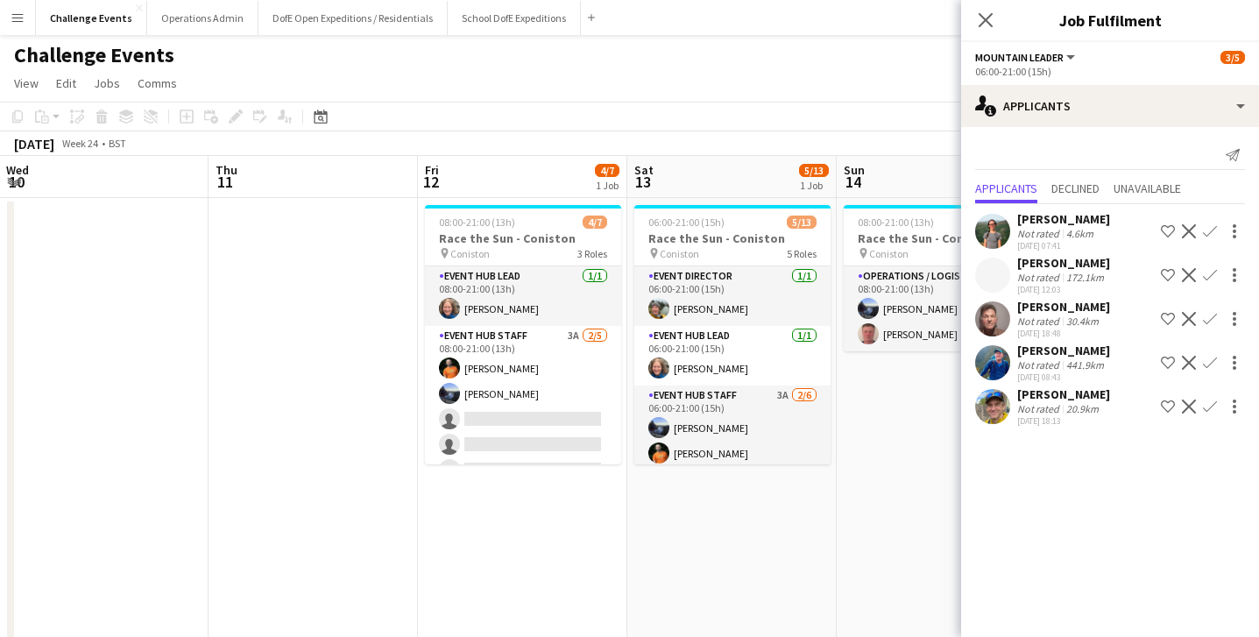
scroll to position [0, 843]
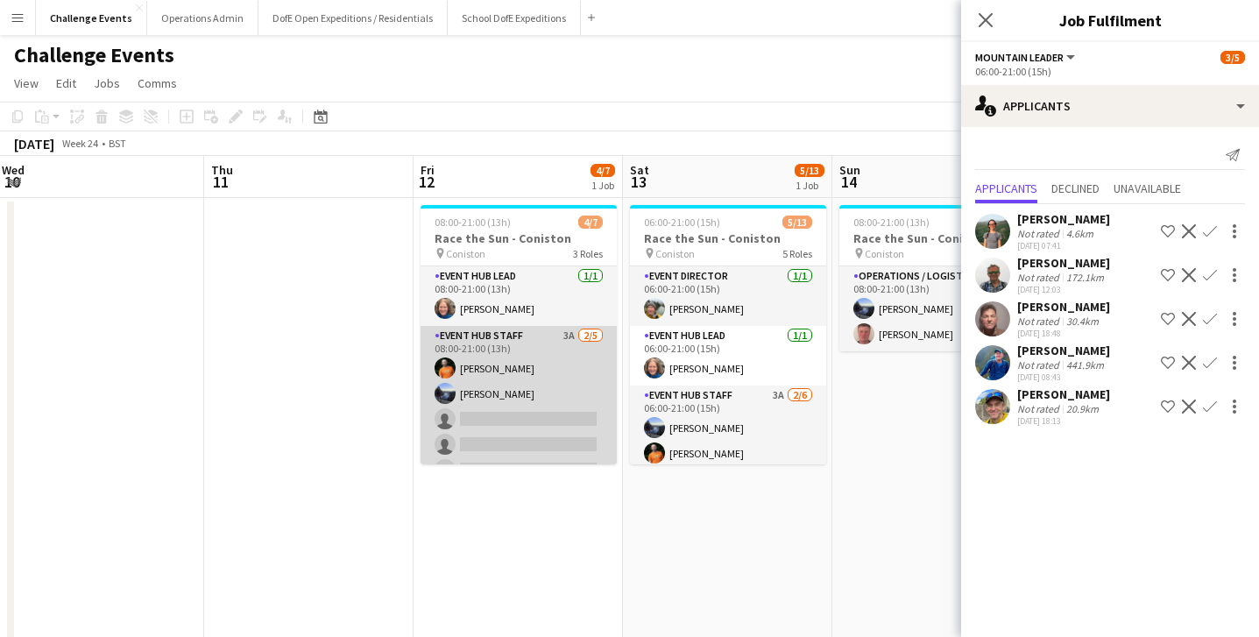
click at [478, 415] on app-card-role "Event Hub Staff 3A 2/5 08:00-21:00 (13h) Douglas Walker Holly Moffitt single-ne…" at bounding box center [519, 406] width 196 height 161
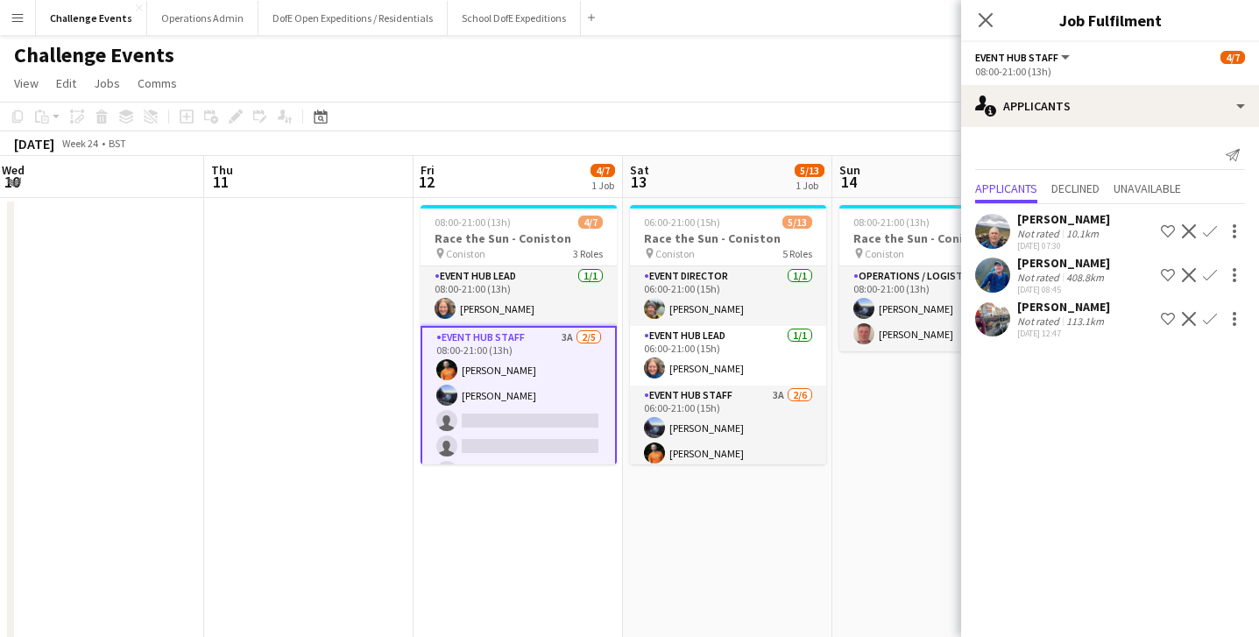
click at [1210, 320] on app-icon "Confirm" at bounding box center [1210, 319] width 14 height 14
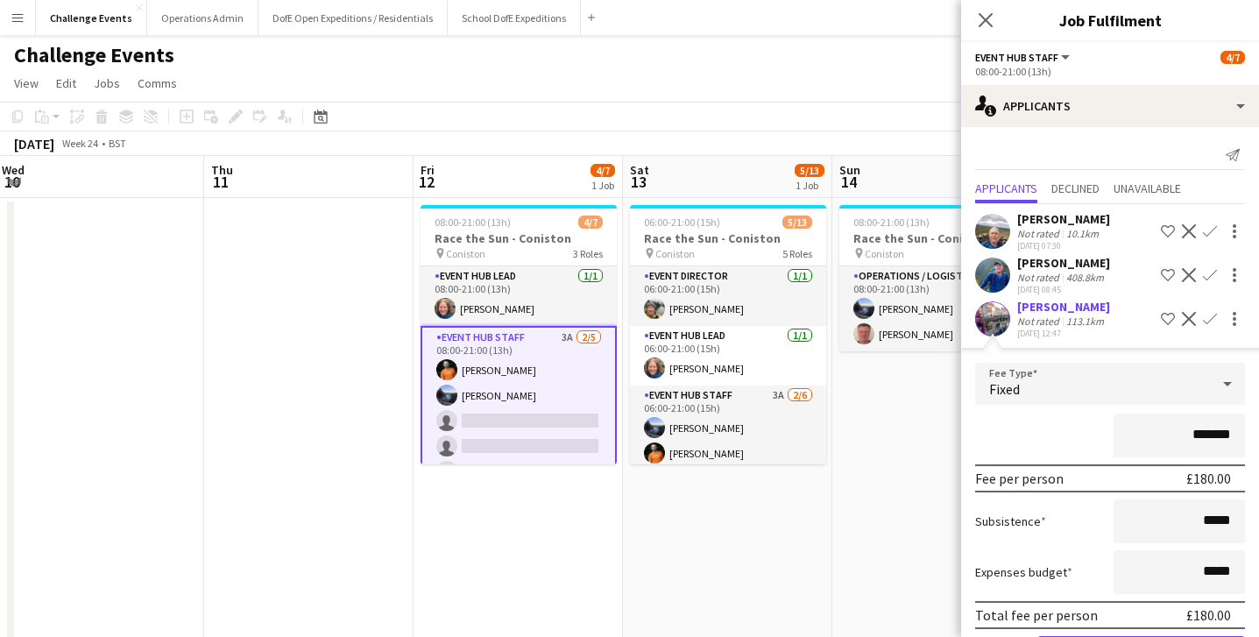
scroll to position [67, 0]
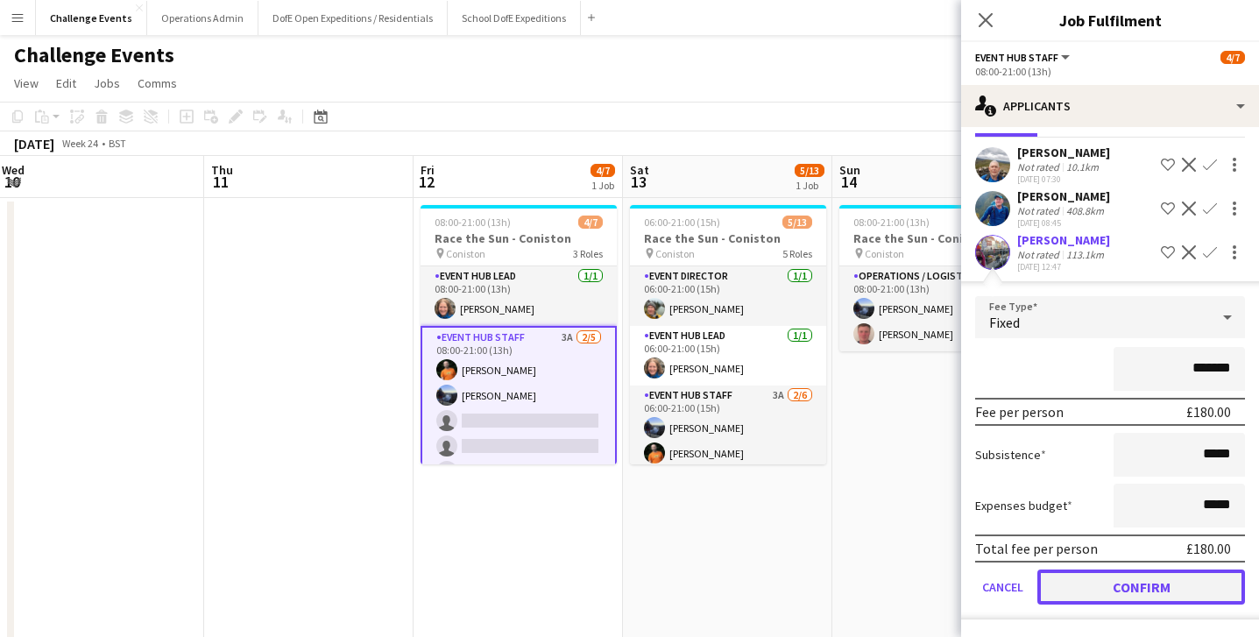
click at [1153, 586] on button "Confirm" at bounding box center [1141, 587] width 208 height 35
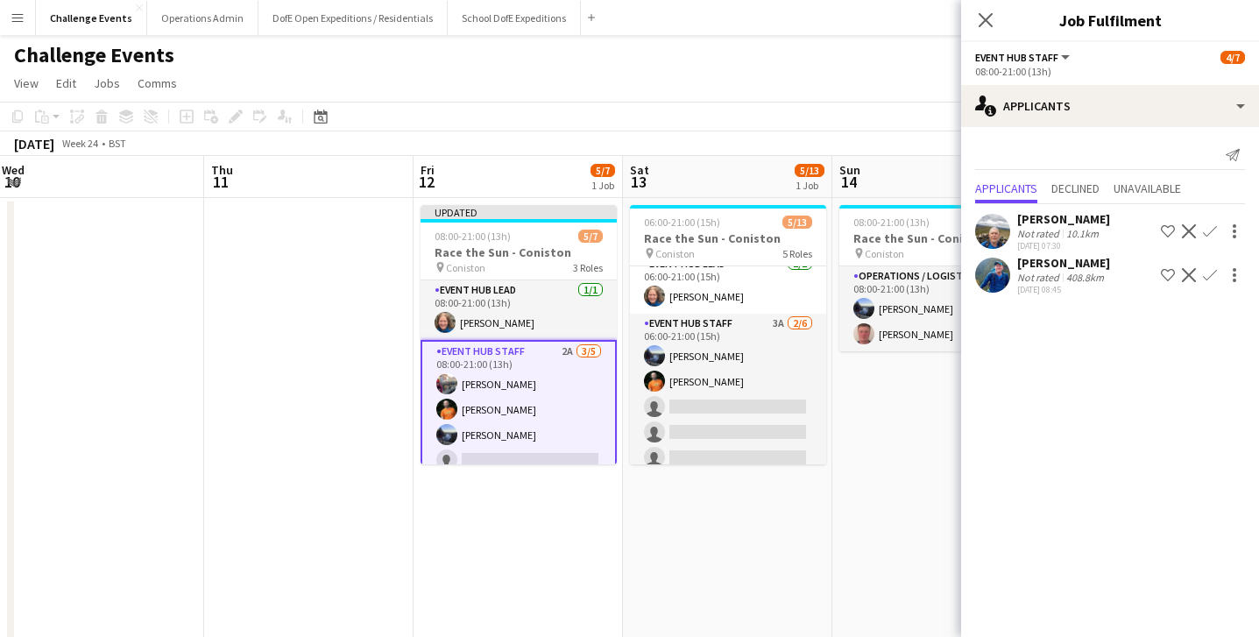
scroll to position [96, 0]
click at [725, 406] on app-card-role "Event Hub Staff 3A 2/6 06:00-21:00 (15h) Holly Moffitt Douglas Walker single-ne…" at bounding box center [728, 383] width 196 height 187
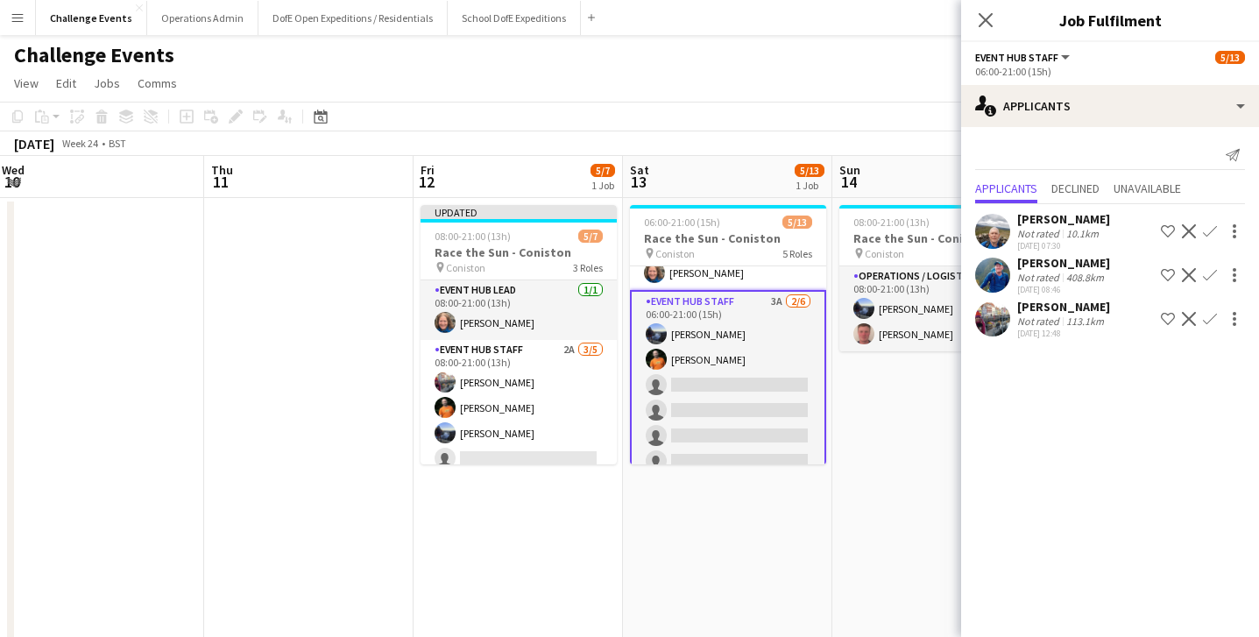
click at [1221, 320] on div at bounding box center [1233, 318] width 25 height 21
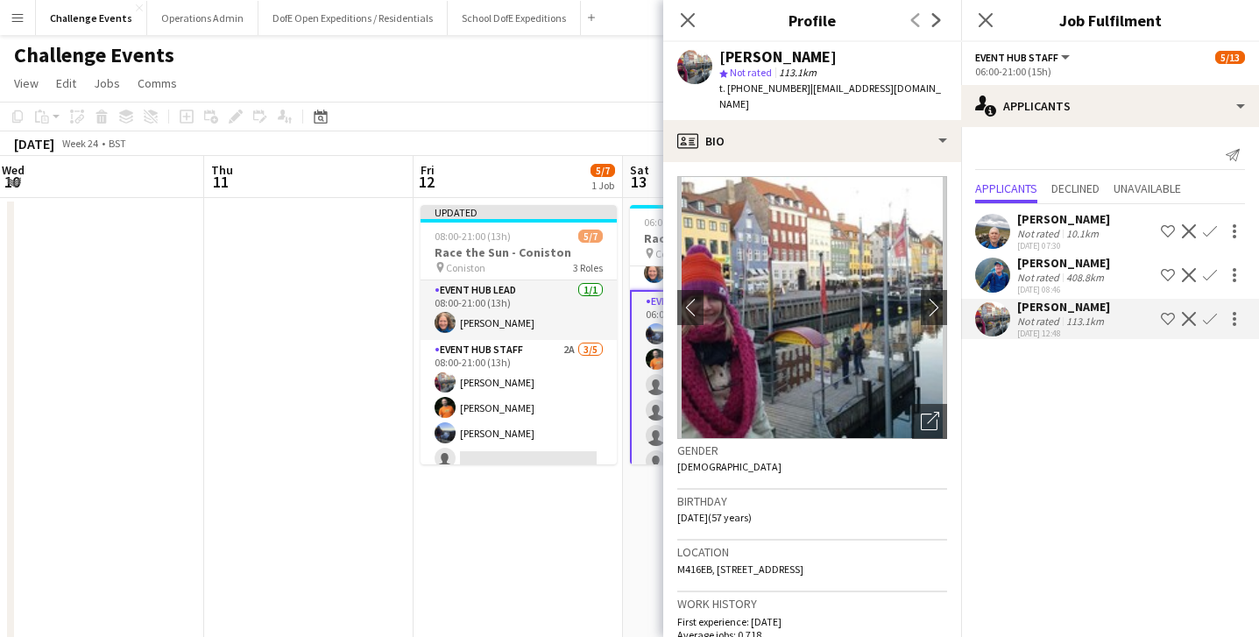
click at [1214, 320] on app-icon "Confirm" at bounding box center [1210, 319] width 14 height 14
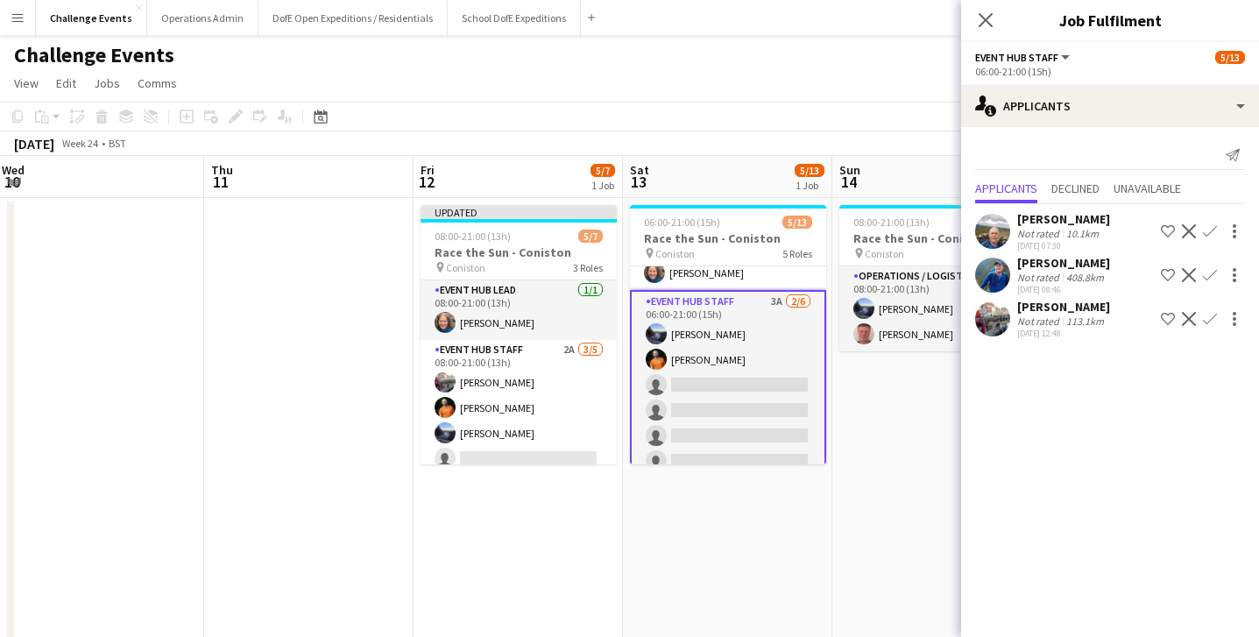
click at [1212, 322] on app-icon "Confirm" at bounding box center [1210, 319] width 14 height 14
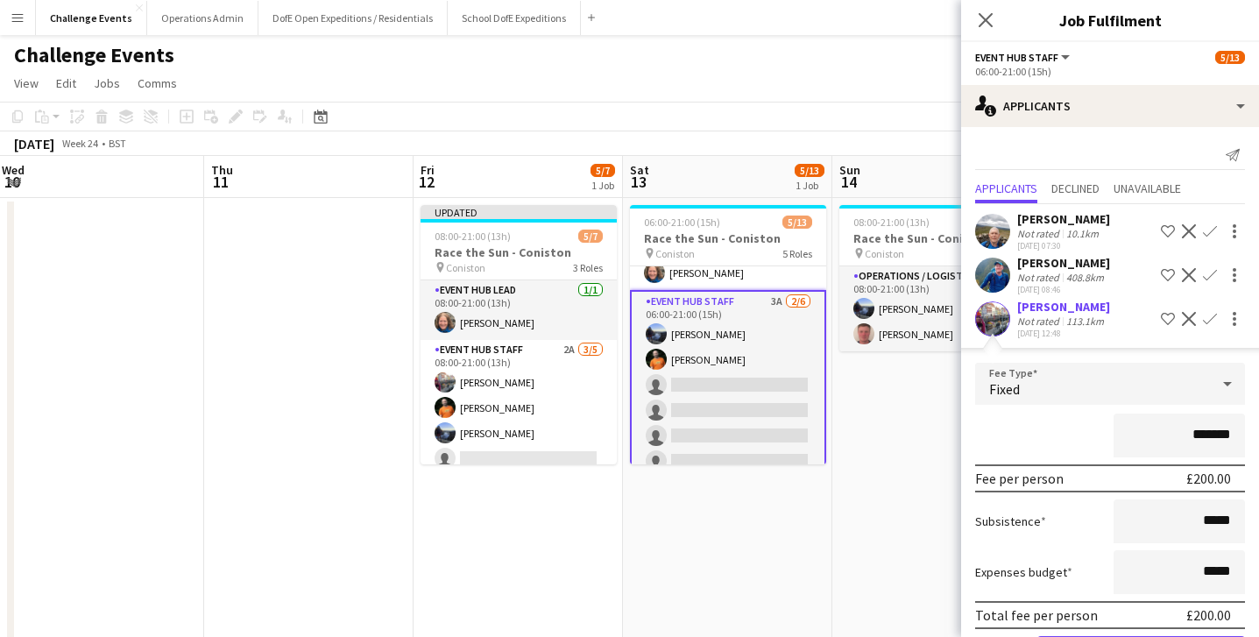
scroll to position [67, 0]
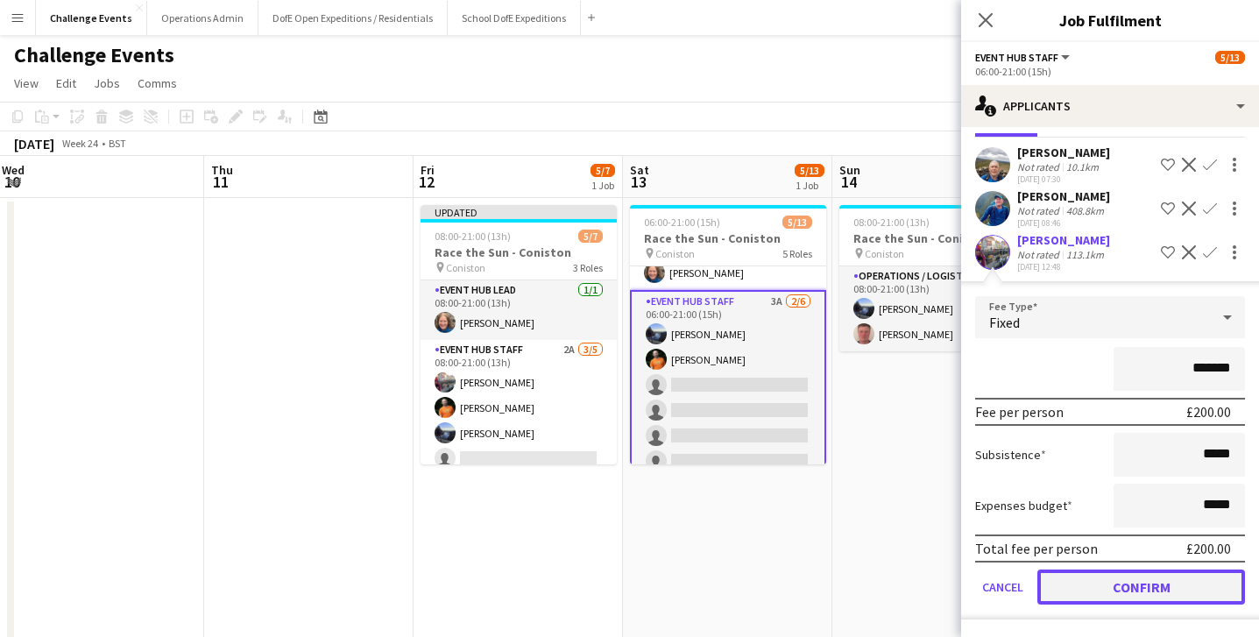
click at [1133, 591] on button "Confirm" at bounding box center [1141, 587] width 208 height 35
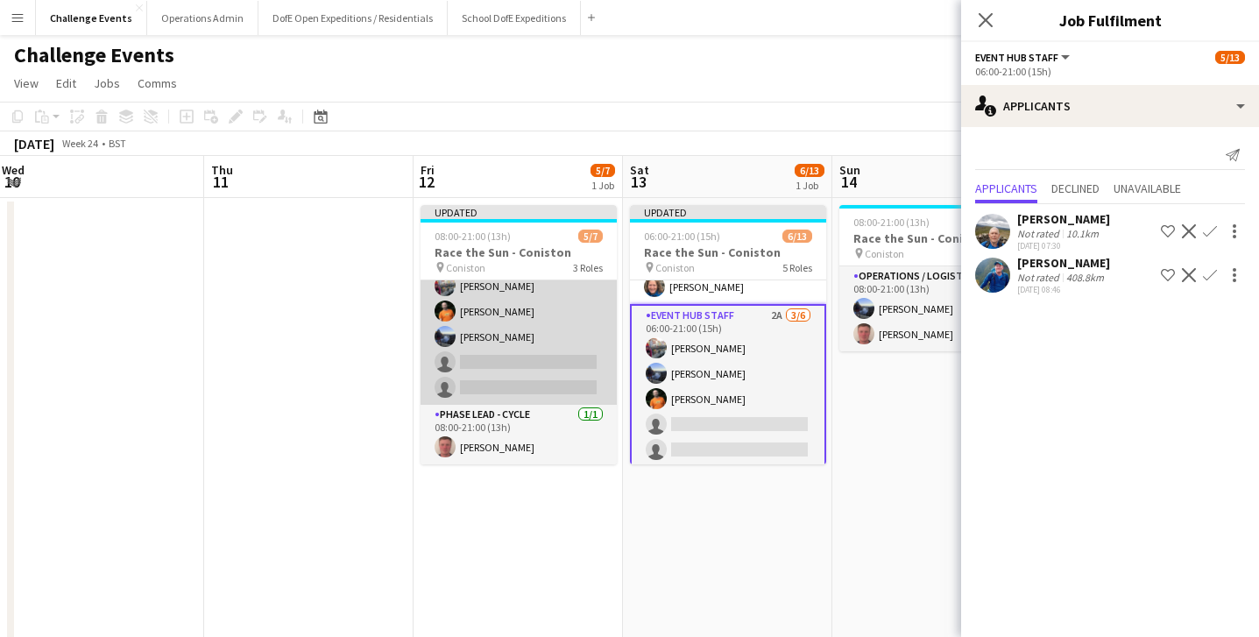
click at [510, 361] on app-card-role "Event Hub Staff 2A 3/5 08:00-21:00 (13h) Melissa Tate Douglas Walker Holly Moff…" at bounding box center [519, 324] width 196 height 161
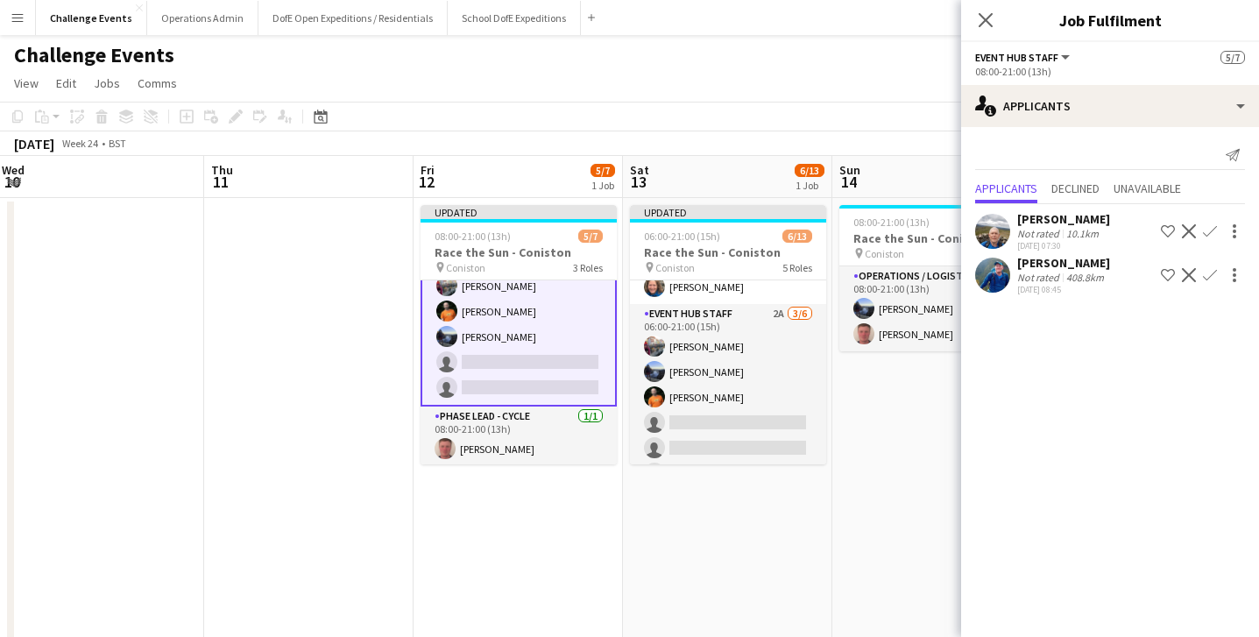
click at [1214, 229] on app-icon "Confirm" at bounding box center [1210, 231] width 14 height 14
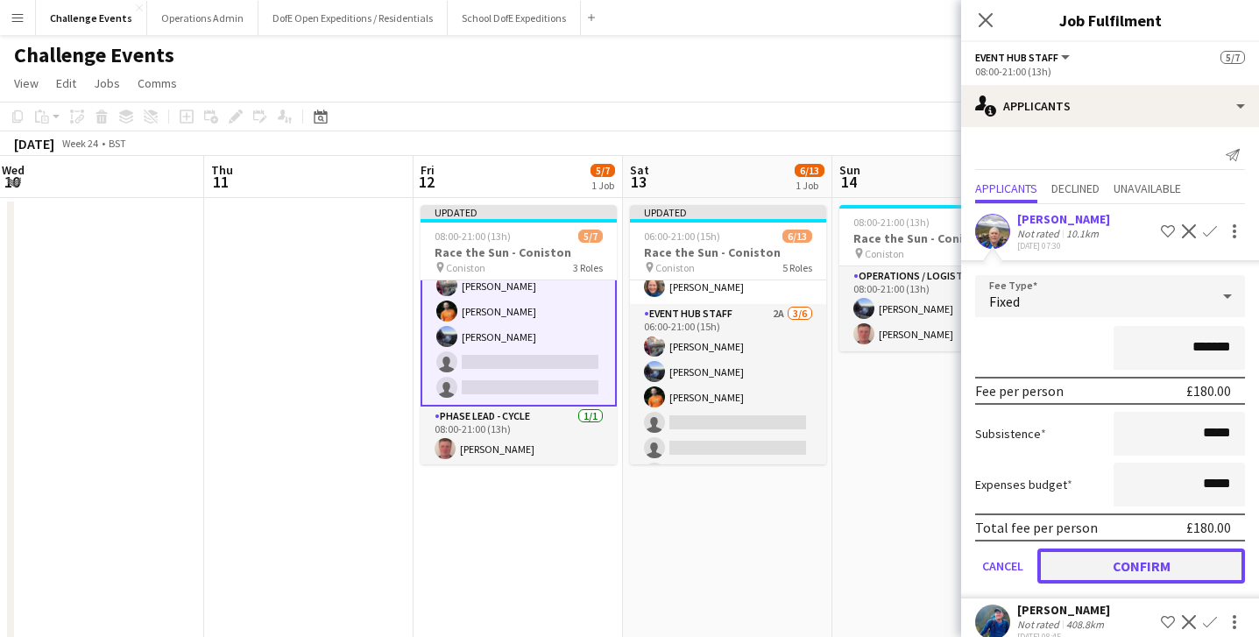
click at [1156, 568] on button "Confirm" at bounding box center [1141, 566] width 208 height 35
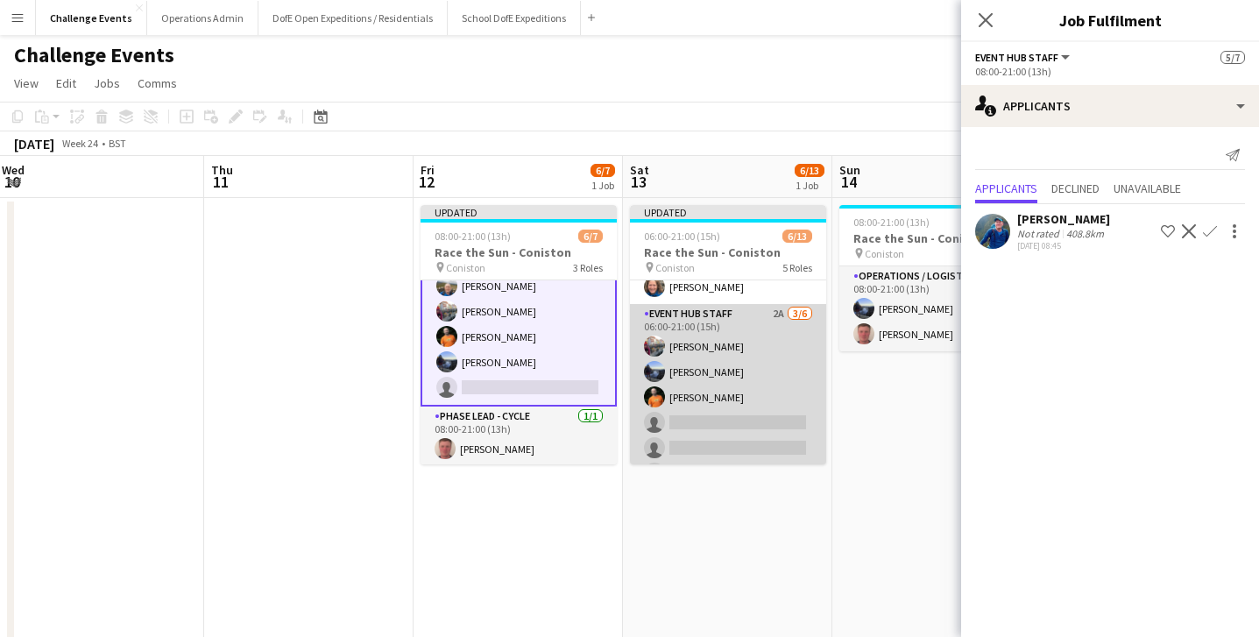
click at [738, 442] on app-card-role "Event Hub Staff 2A 3/6 06:00-21:00 (15h) Melissa Tate Holly Moffitt Douglas Wal…" at bounding box center [728, 397] width 196 height 187
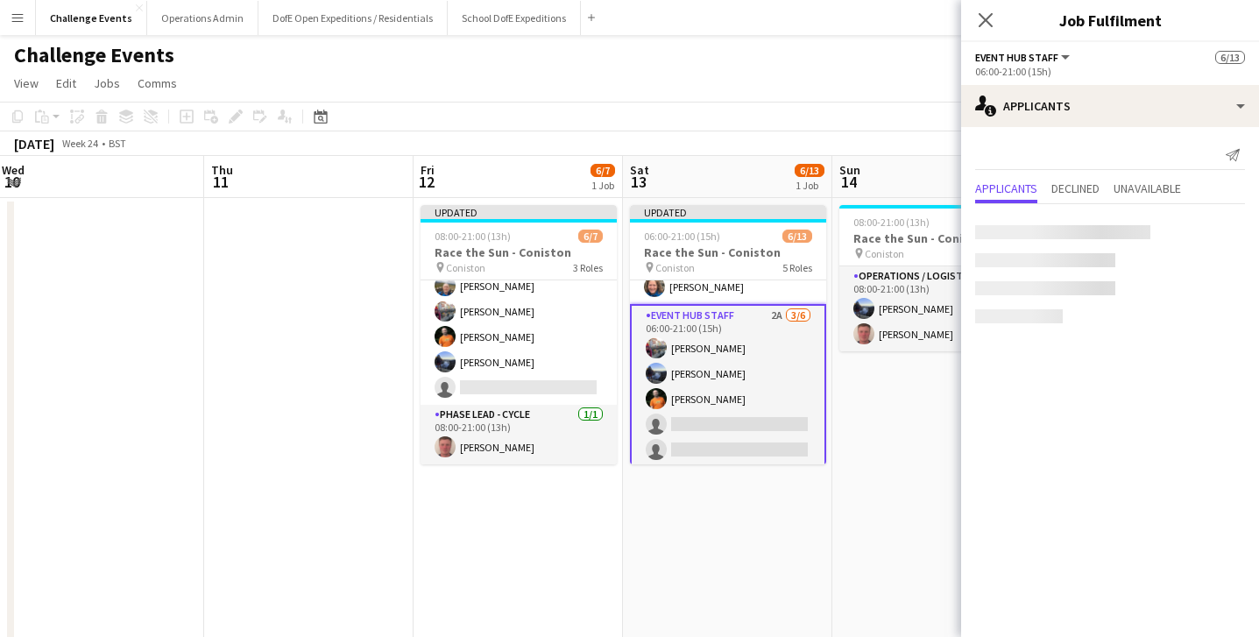
scroll to position [96, 0]
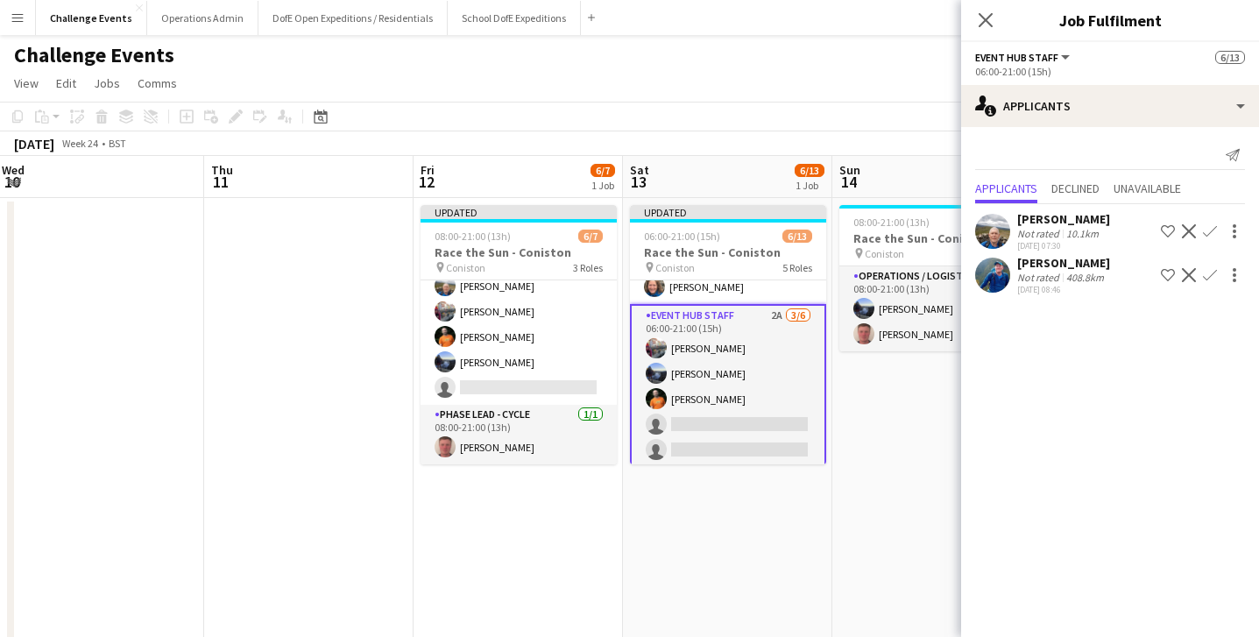
click at [1212, 227] on app-icon "Confirm" at bounding box center [1210, 231] width 14 height 14
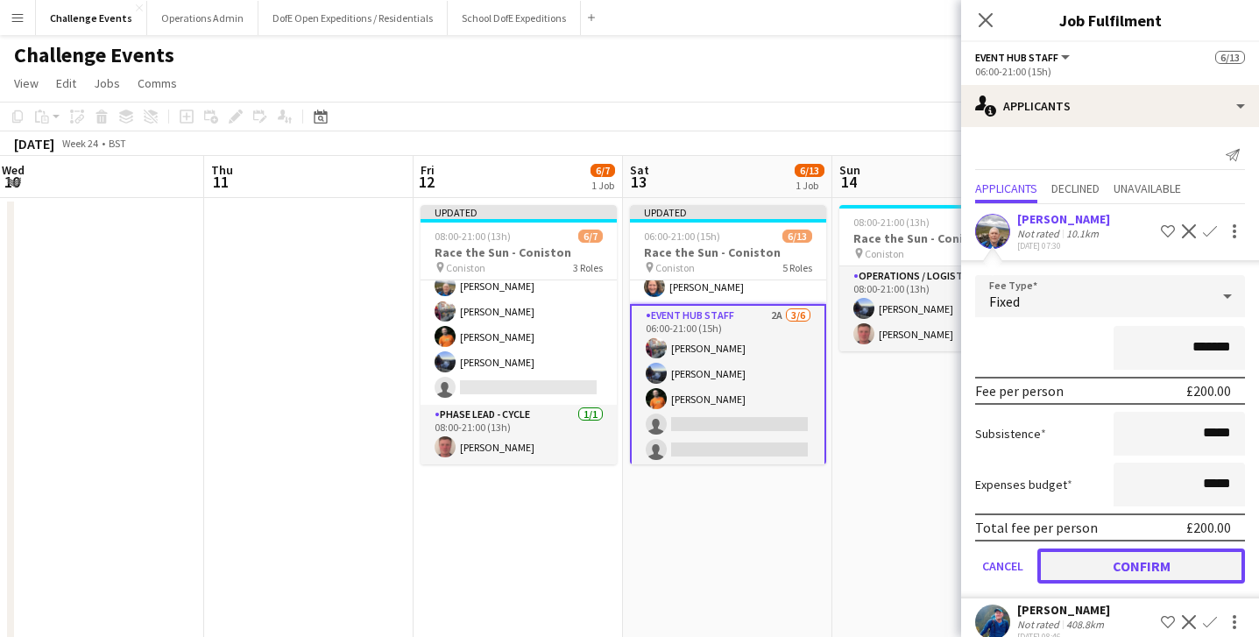
click at [1147, 564] on button "Confirm" at bounding box center [1141, 566] width 208 height 35
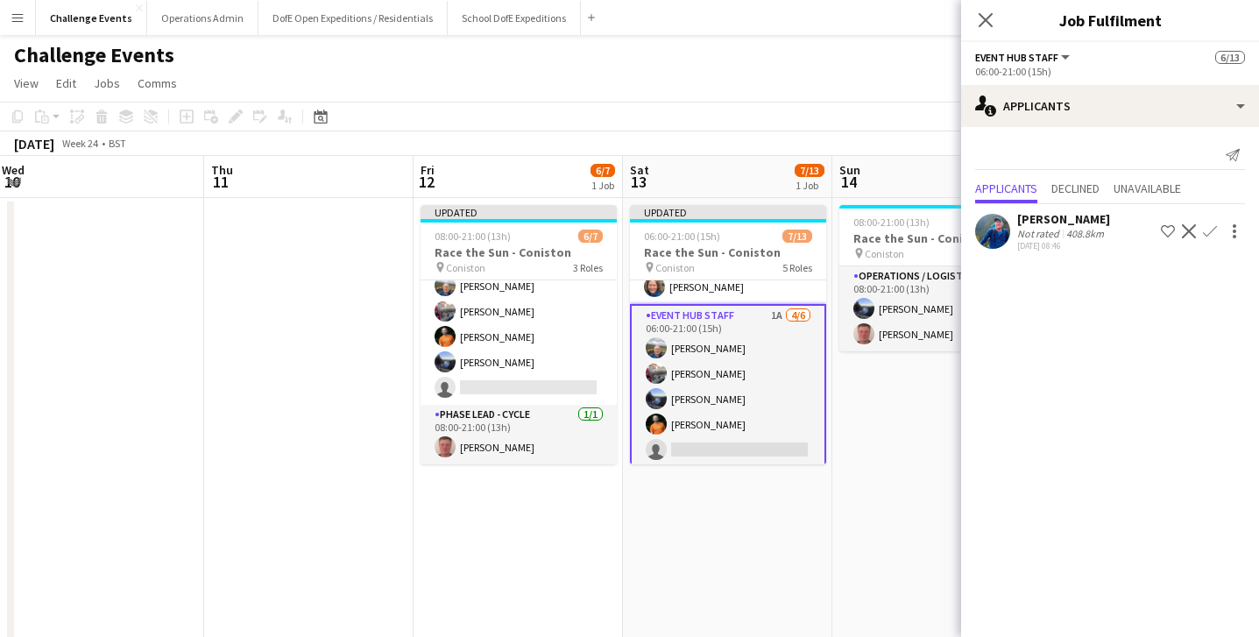
click at [1211, 223] on button "Confirm" at bounding box center [1210, 231] width 21 height 21
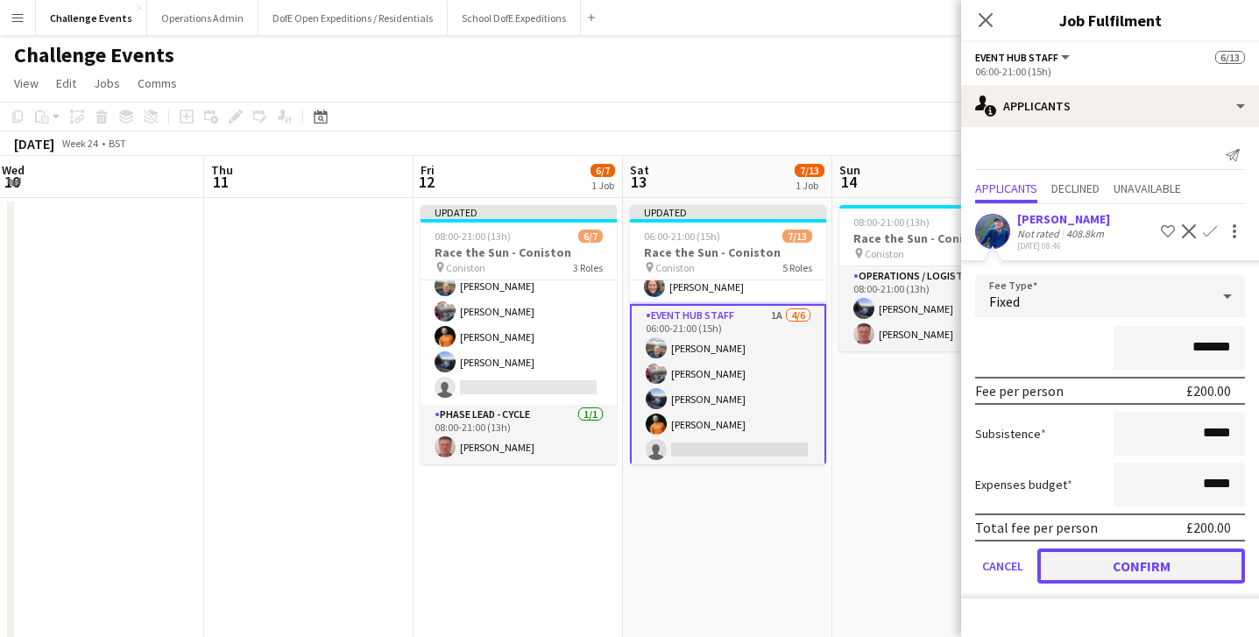
click at [1145, 560] on button "Confirm" at bounding box center [1141, 566] width 208 height 35
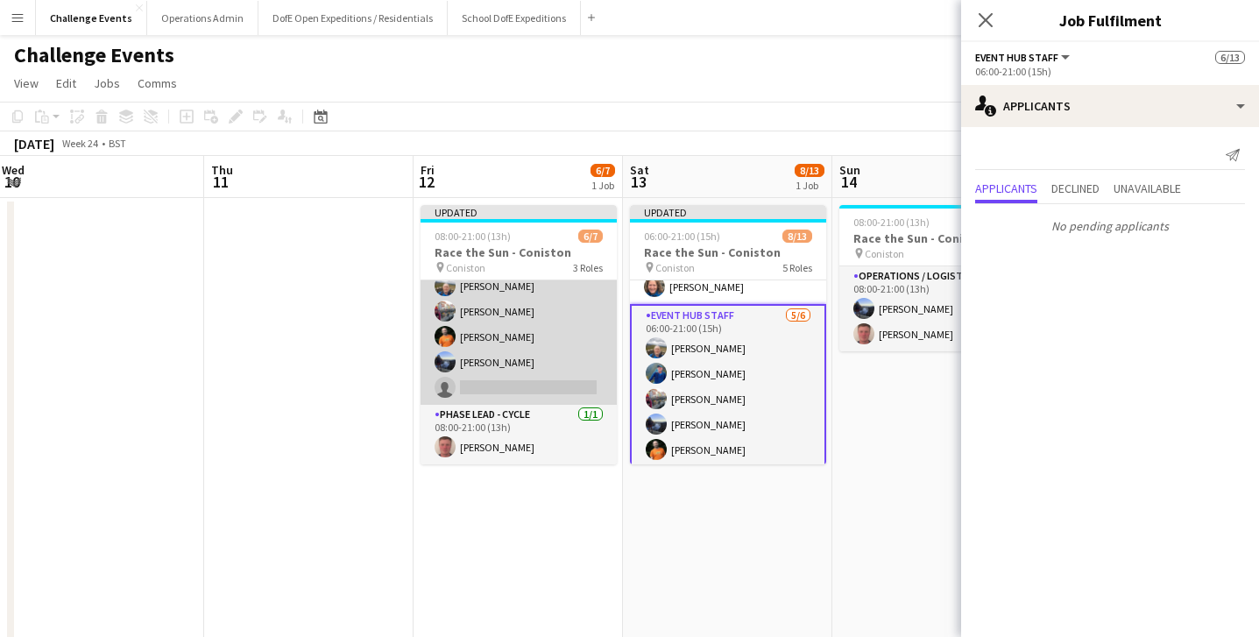
click at [543, 382] on app-card-role "Event Hub Staff 1A 4/5 08:00-21:00 (13h) STEFAN MILANEC Melissa Tate Douglas Wa…" at bounding box center [519, 324] width 196 height 161
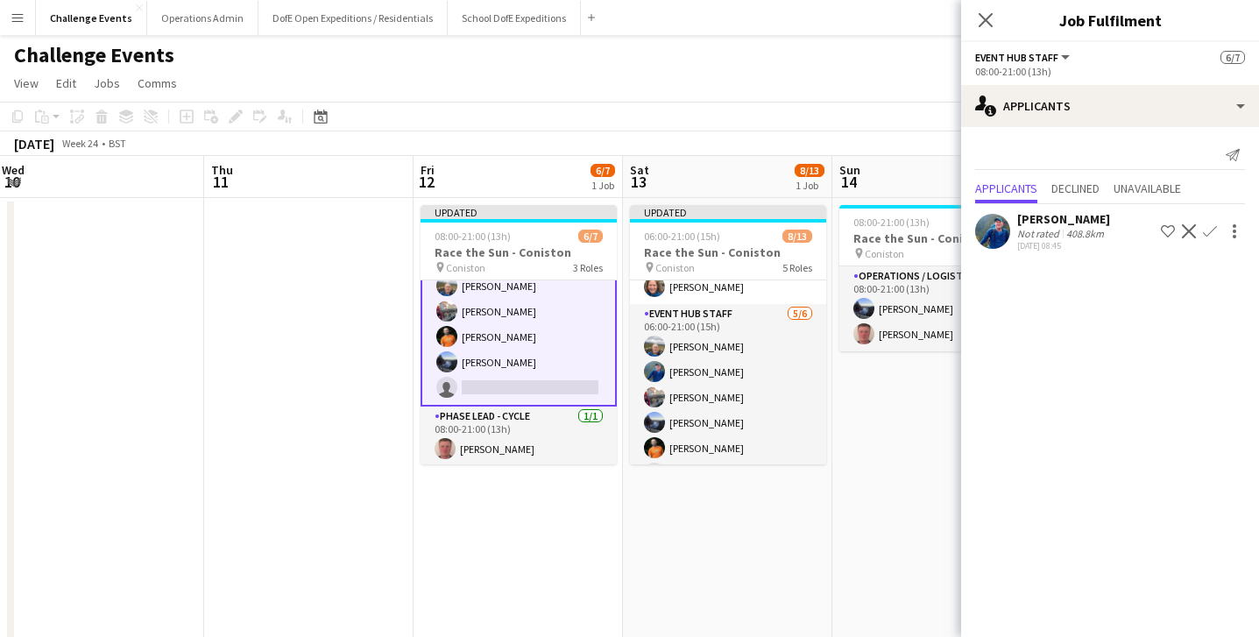
click at [1211, 233] on app-icon "Confirm" at bounding box center [1210, 231] width 14 height 14
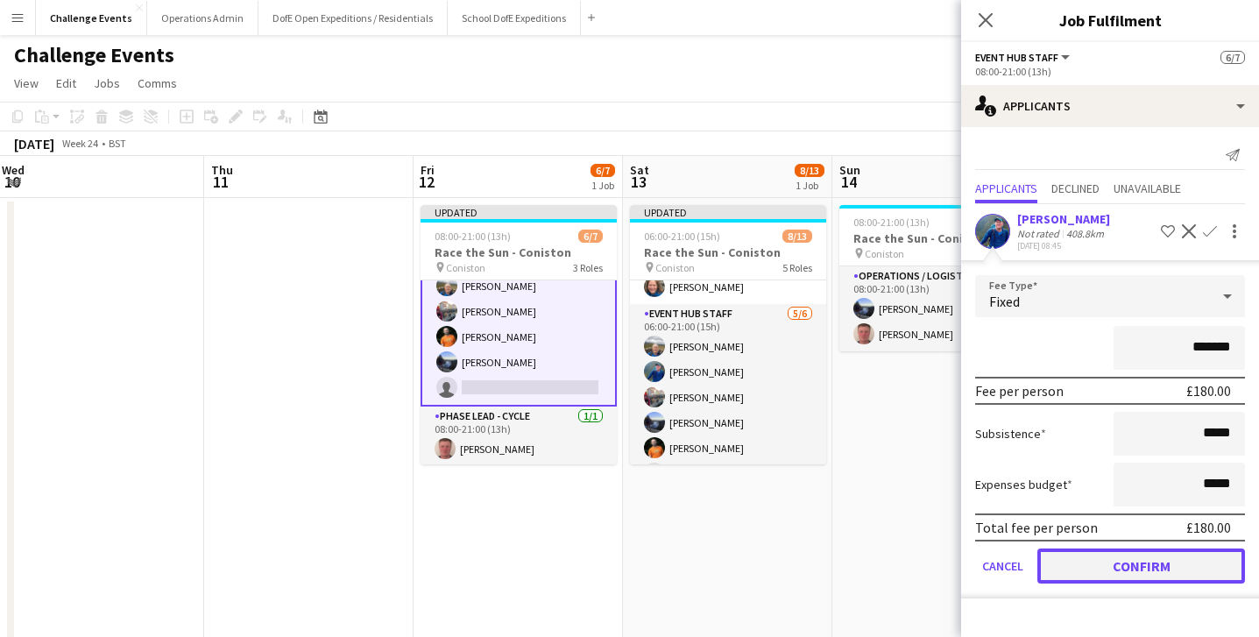
click at [1157, 558] on button "Confirm" at bounding box center [1141, 566] width 208 height 35
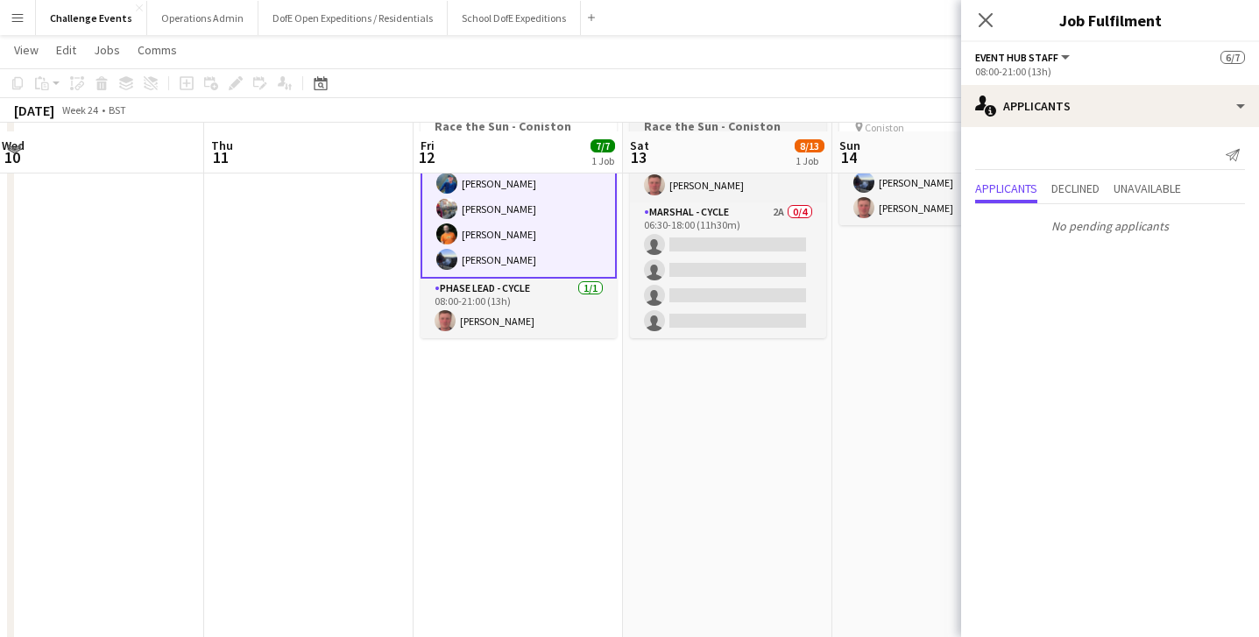
scroll to position [132, 0]
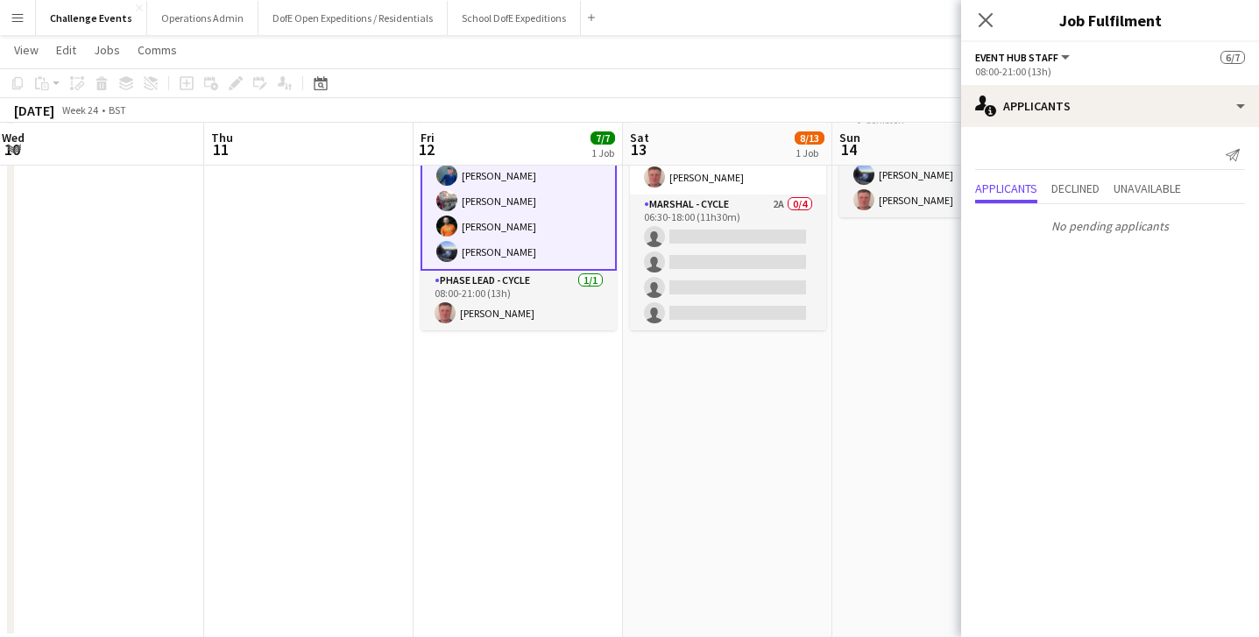
click at [541, 222] on app-card-role "Event Hub Staff 5/5 08:00-21:00 (13h) STEFAN MILANEC Phil Beswick Melissa Tate …" at bounding box center [519, 188] width 196 height 165
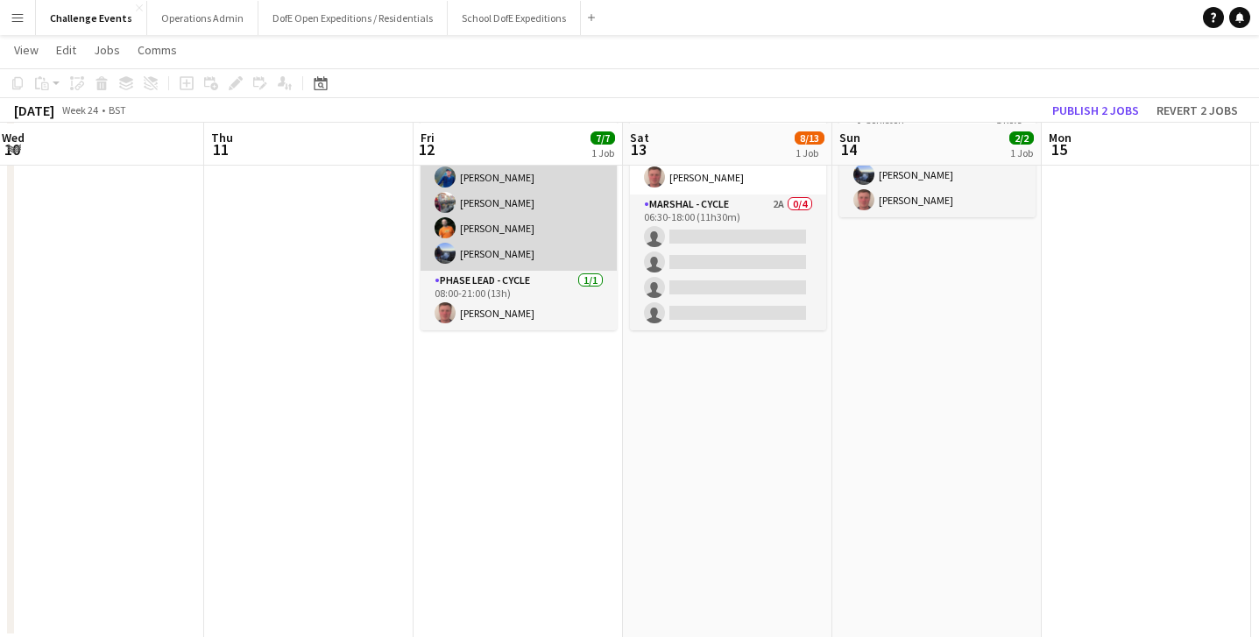
scroll to position [96, 0]
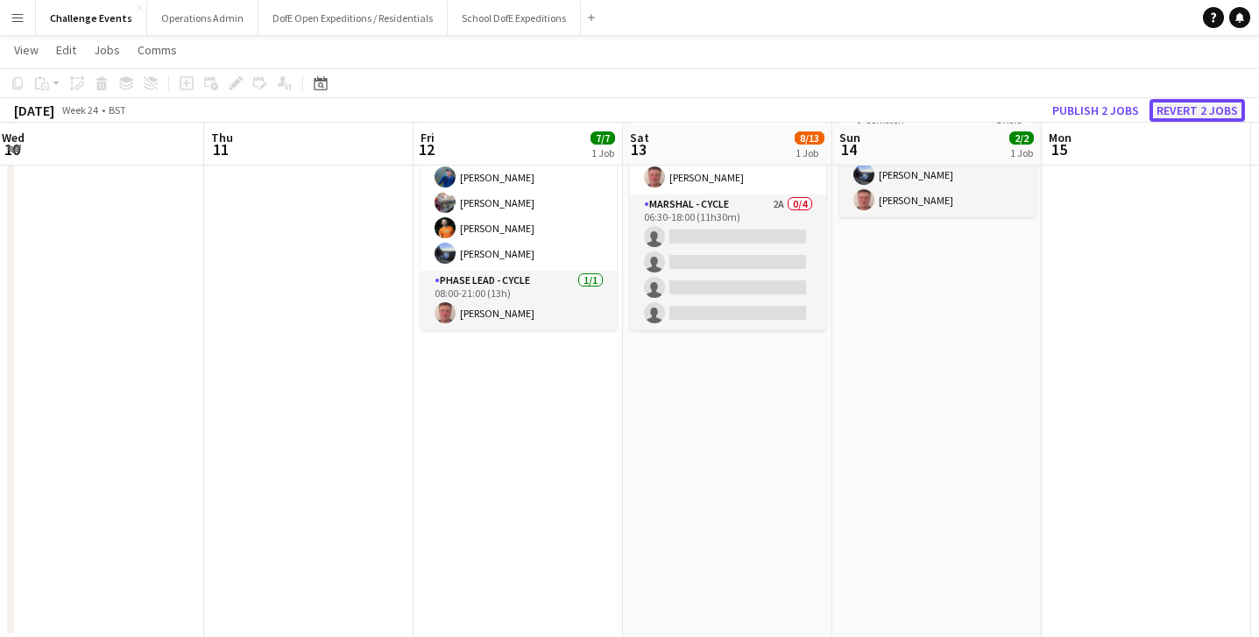
click at [1214, 109] on button "Revert 2 jobs" at bounding box center [1198, 110] width 96 height 23
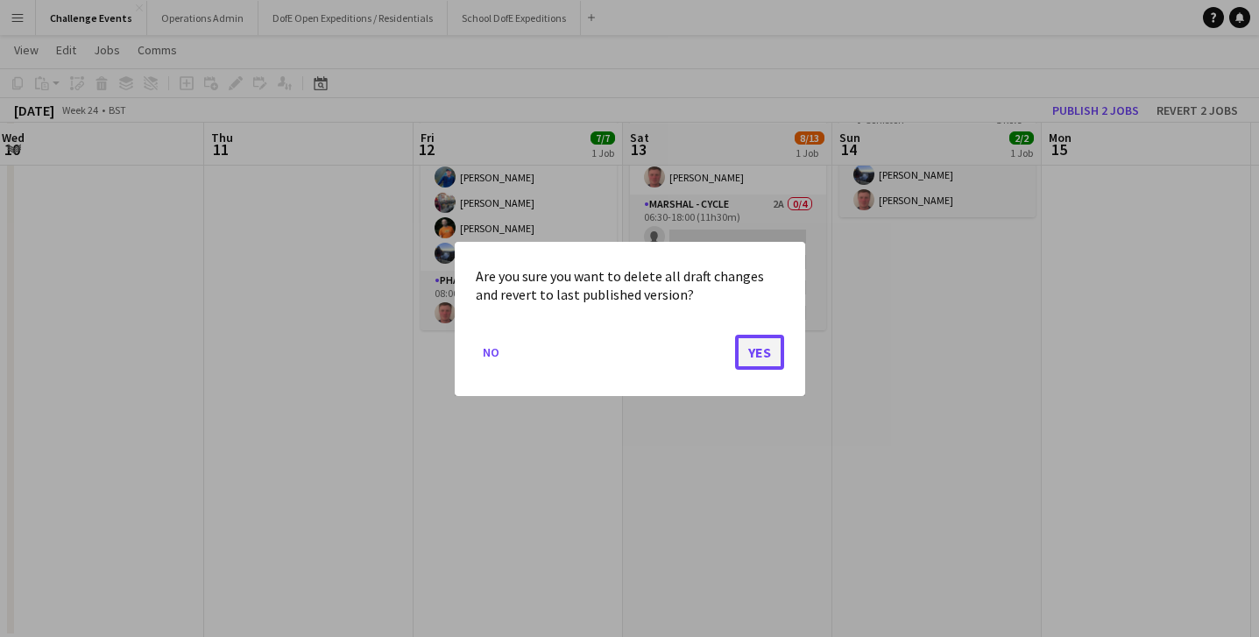
click at [753, 363] on button "Yes" at bounding box center [759, 351] width 49 height 35
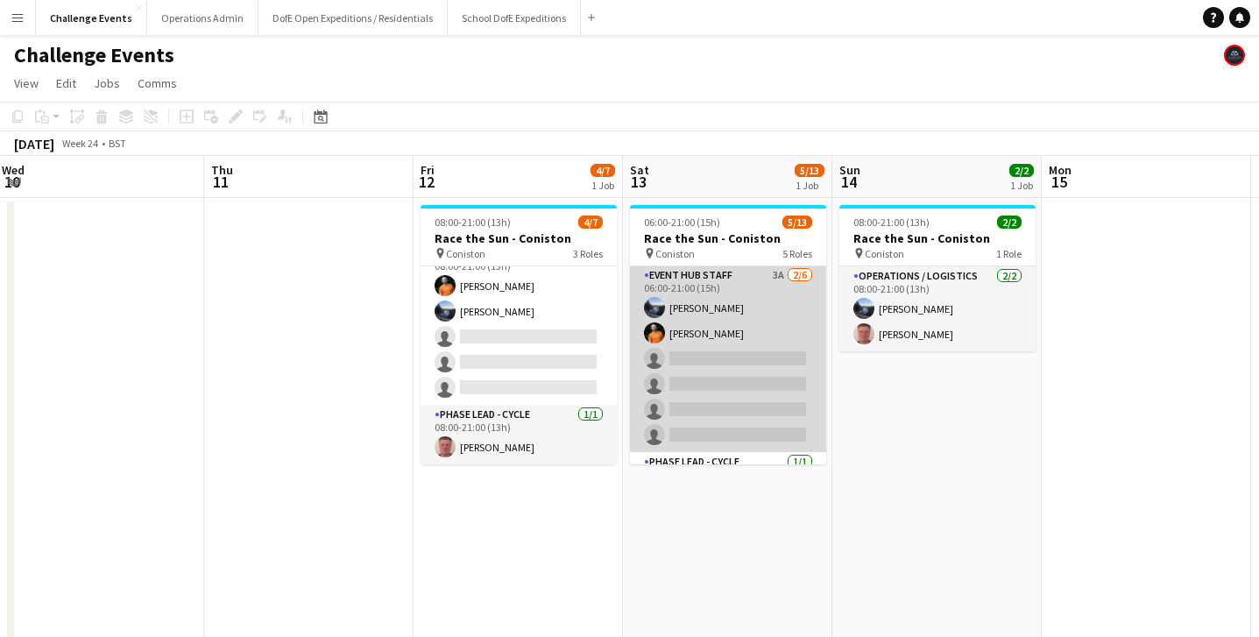
scroll to position [127, 0]
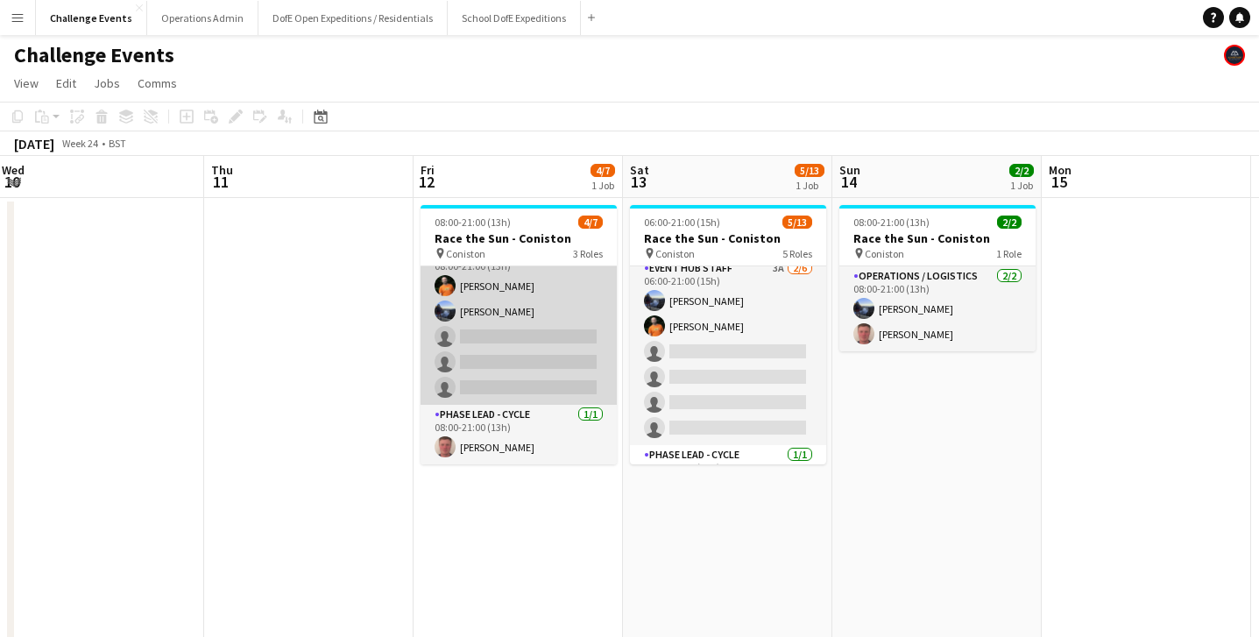
click at [491, 364] on app-card-role "Event Hub Staff 3A 2/5 08:00-21:00 (13h) Douglas Walker Holly Moffitt single-ne…" at bounding box center [519, 324] width 196 height 161
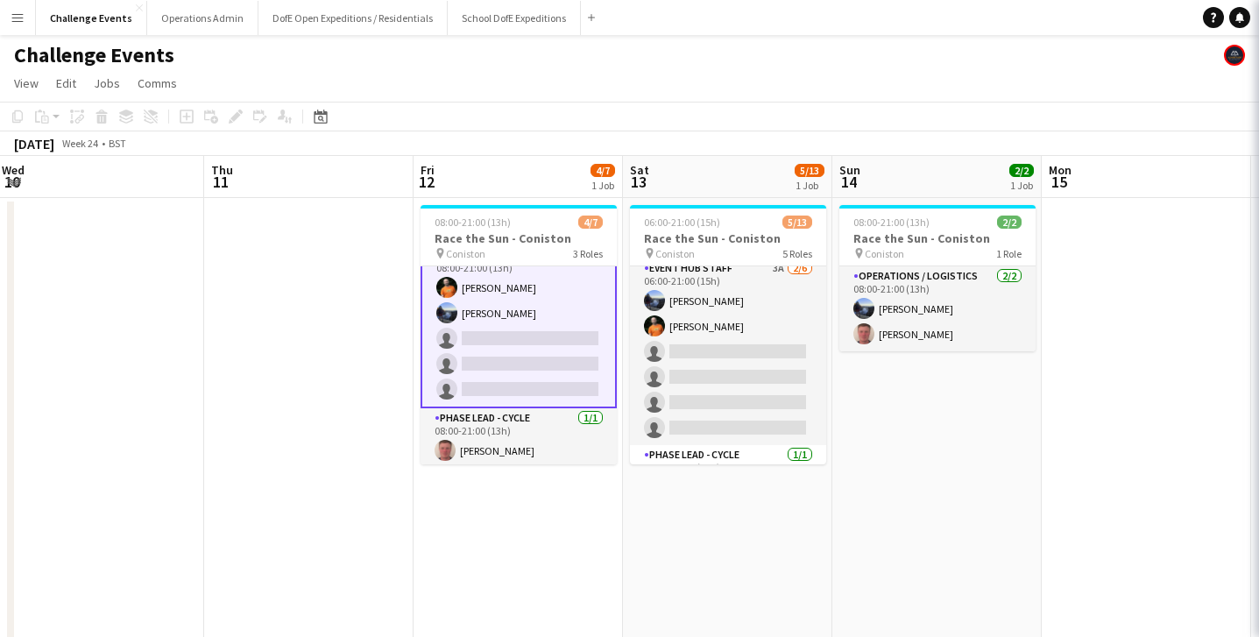
scroll to position [84, 0]
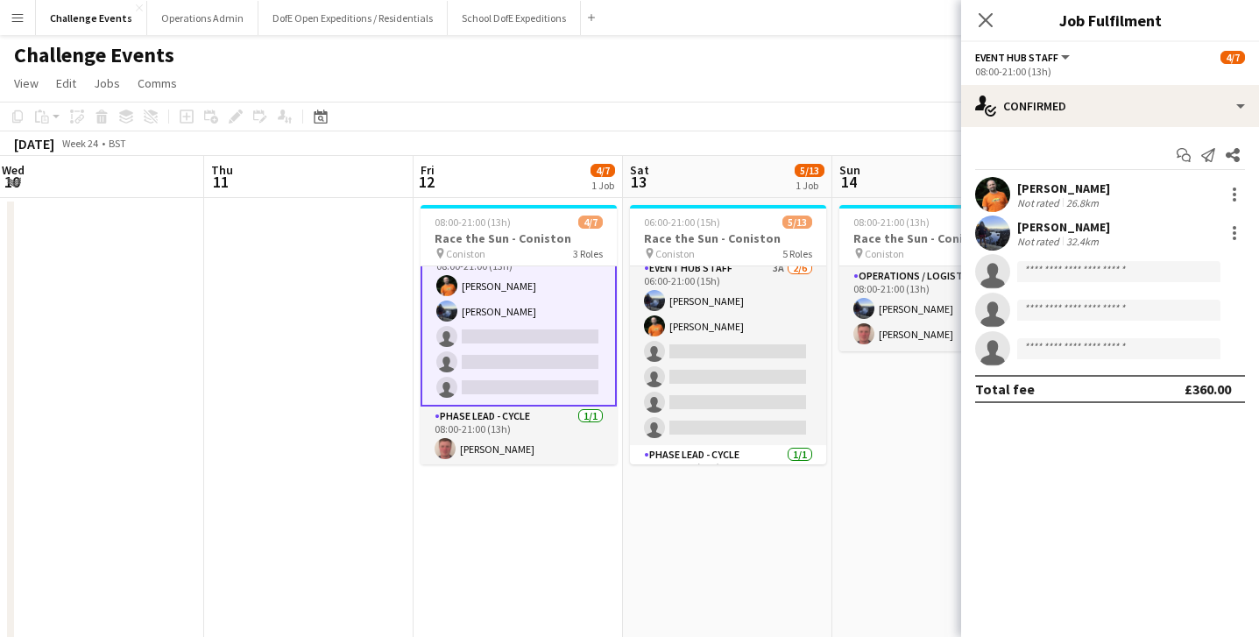
click at [362, 362] on app-date-cell at bounding box center [308, 485] width 209 height 574
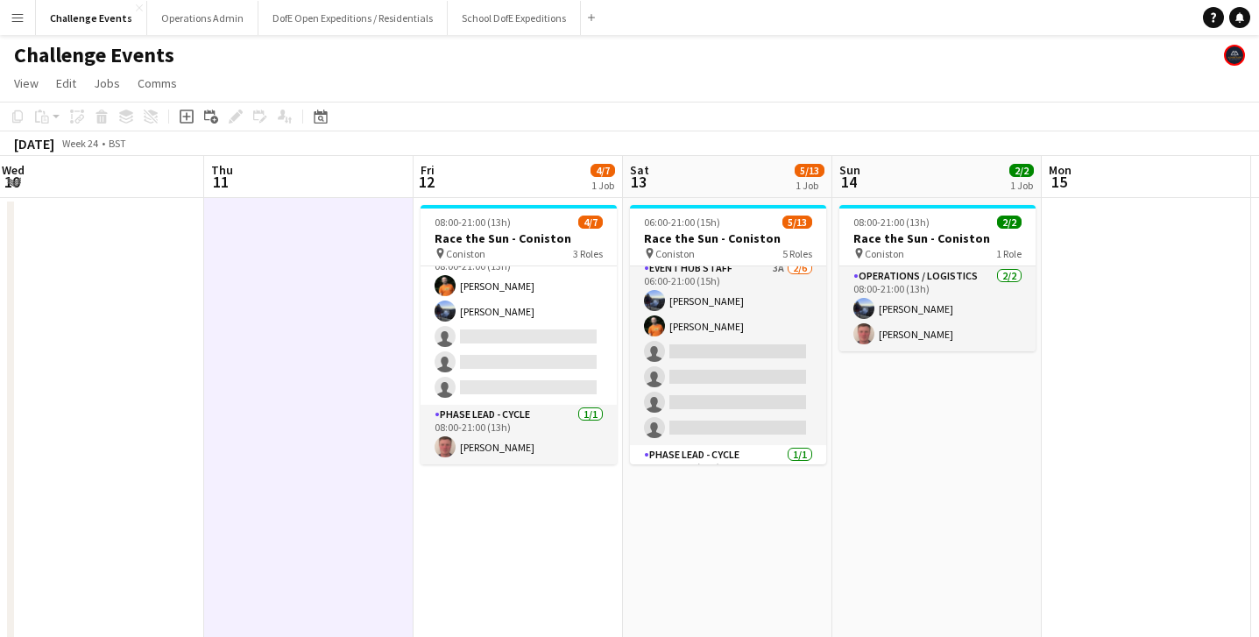
scroll to position [82, 0]
click at [17, 18] on app-icon "Menu" at bounding box center [18, 18] width 14 height 14
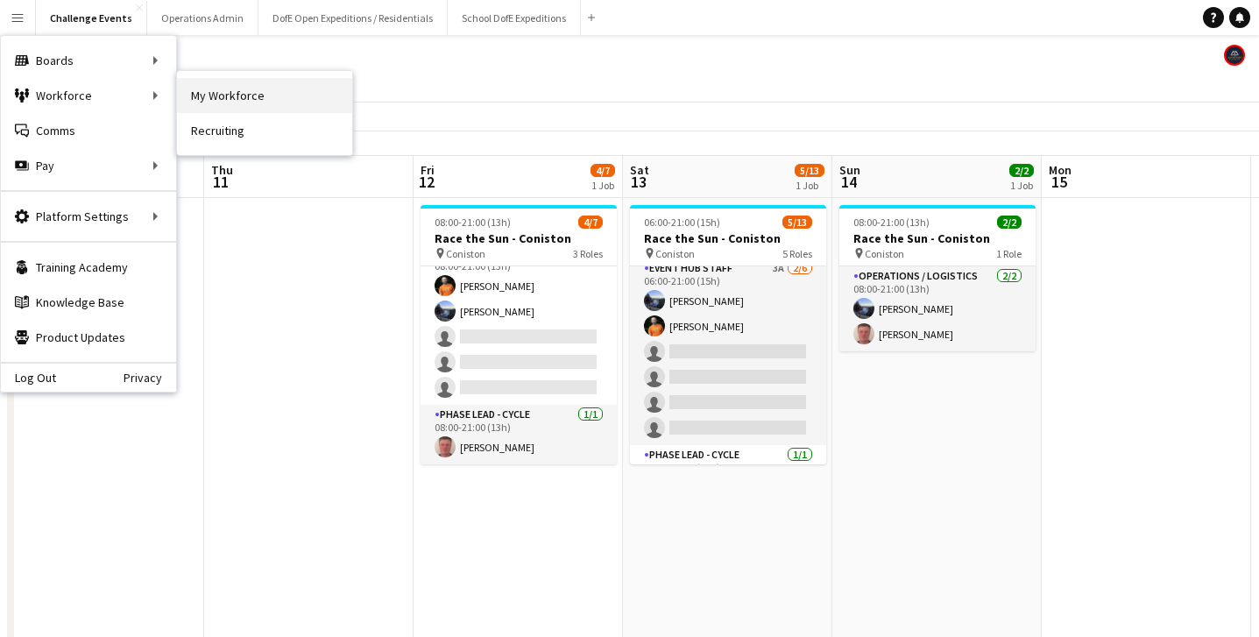
click at [232, 90] on link "My Workforce" at bounding box center [264, 95] width 175 height 35
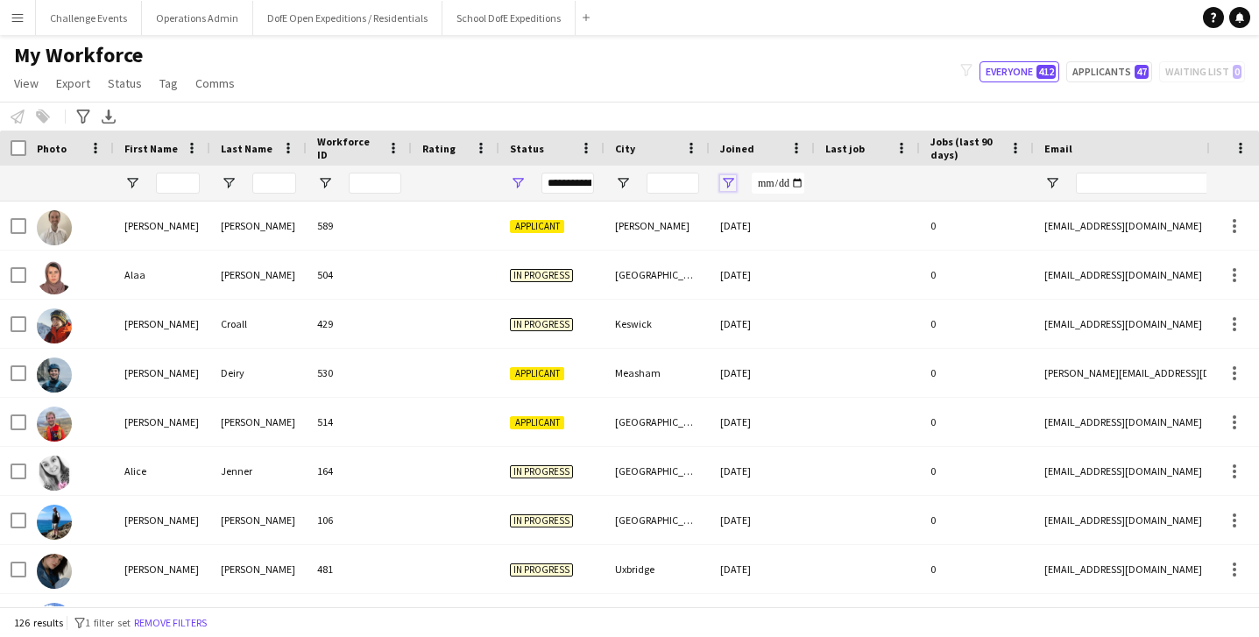
click at [730, 178] on span "Open Filter Menu" at bounding box center [728, 183] width 16 height 16
click at [788, 178] on input "Joined Filter Input" at bounding box center [778, 183] width 53 height 21
click at [795, 180] on input "Joined Filter Input" at bounding box center [778, 183] width 53 height 21
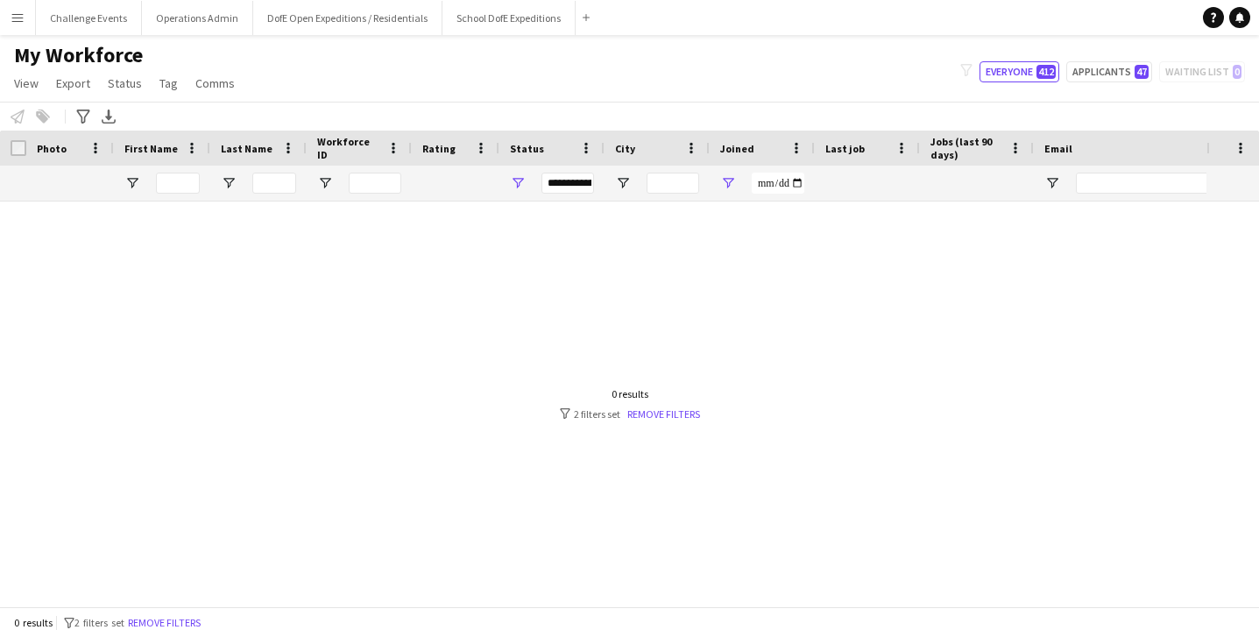
type input "**********"
click at [586, 278] on div at bounding box center [603, 404] width 1207 height 405
click at [728, 179] on span "Open Filter Menu" at bounding box center [728, 183] width 16 height 16
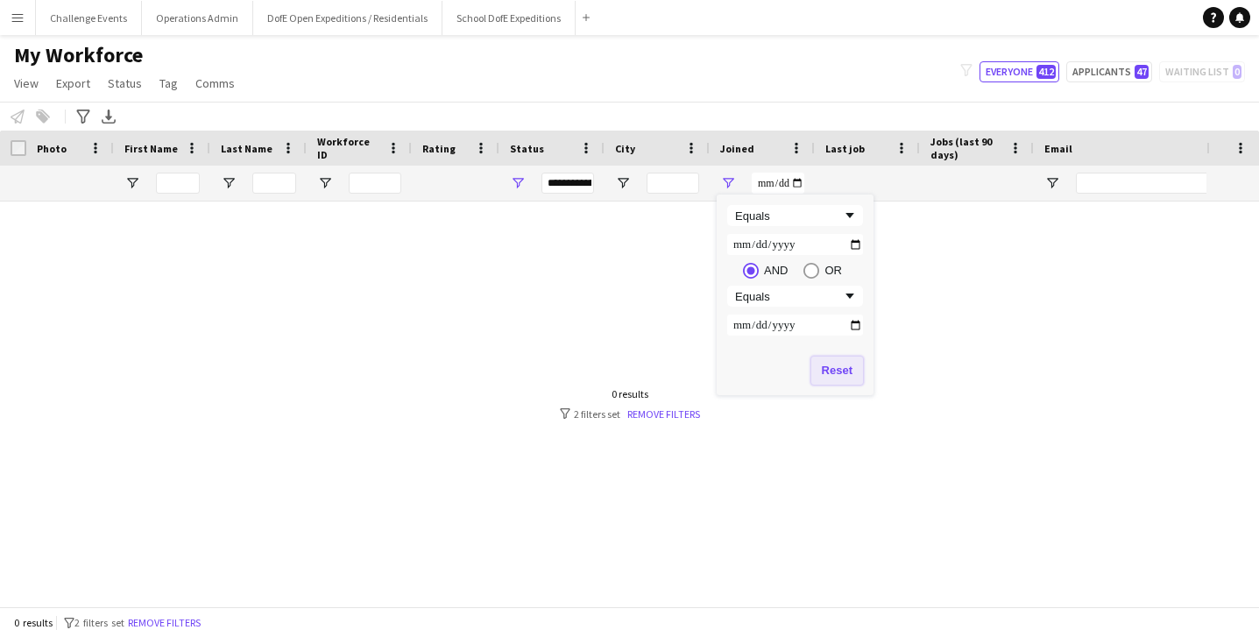
click at [840, 371] on button "Reset" at bounding box center [837, 371] width 52 height 28
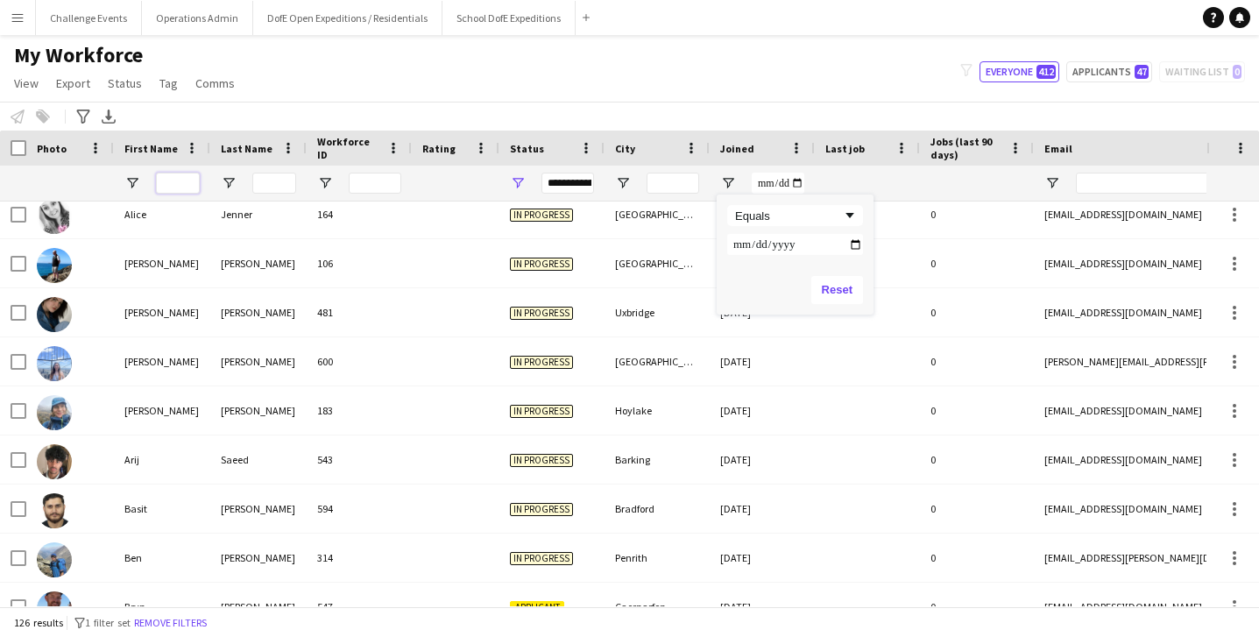
click at [175, 183] on input "First Name Filter Input" at bounding box center [178, 183] width 44 height 21
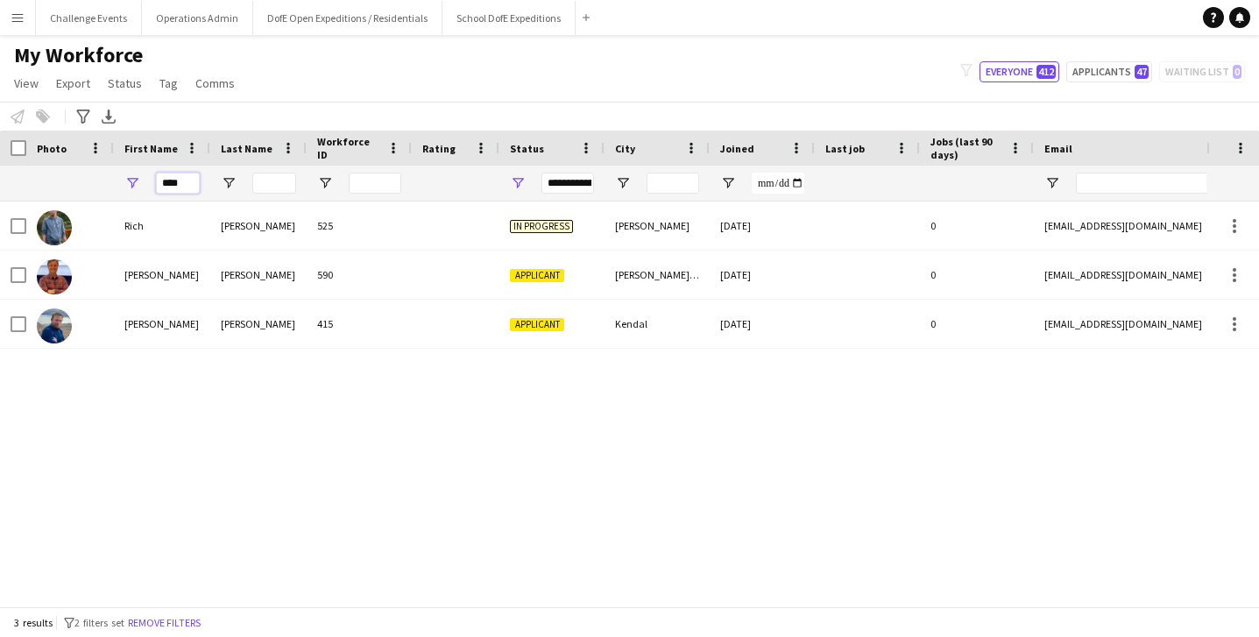
drag, startPoint x: 183, startPoint y: 184, endPoint x: 121, endPoint y: 183, distance: 62.2
click at [121, 183] on div "****" at bounding box center [162, 183] width 96 height 35
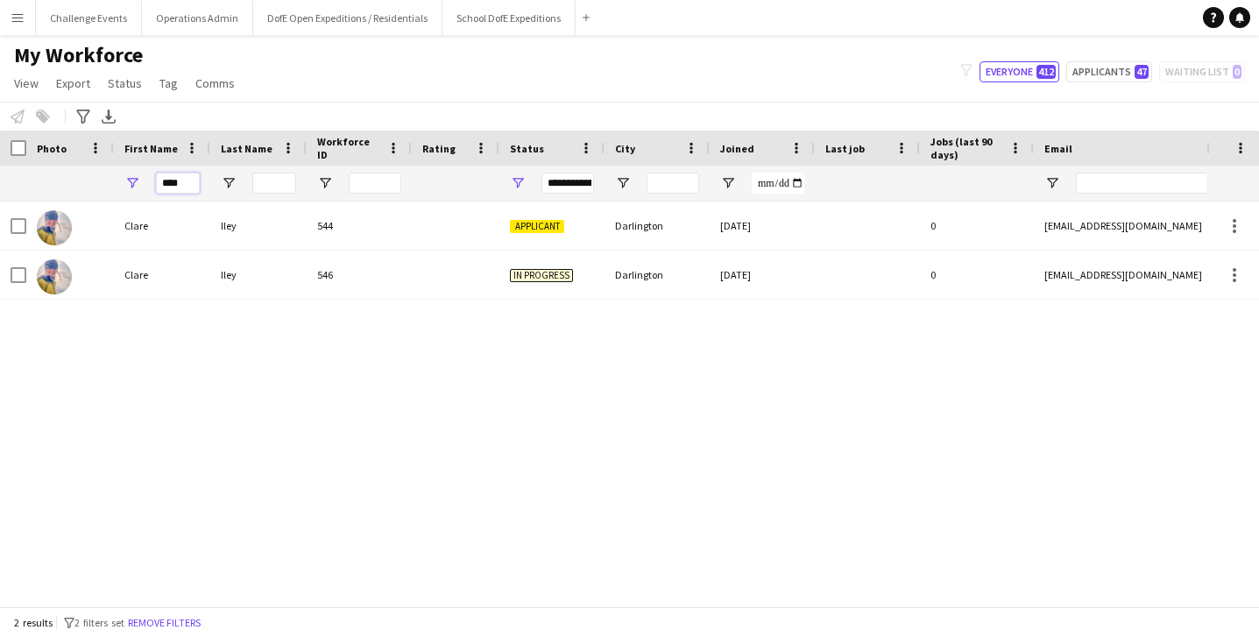
type input "*****"
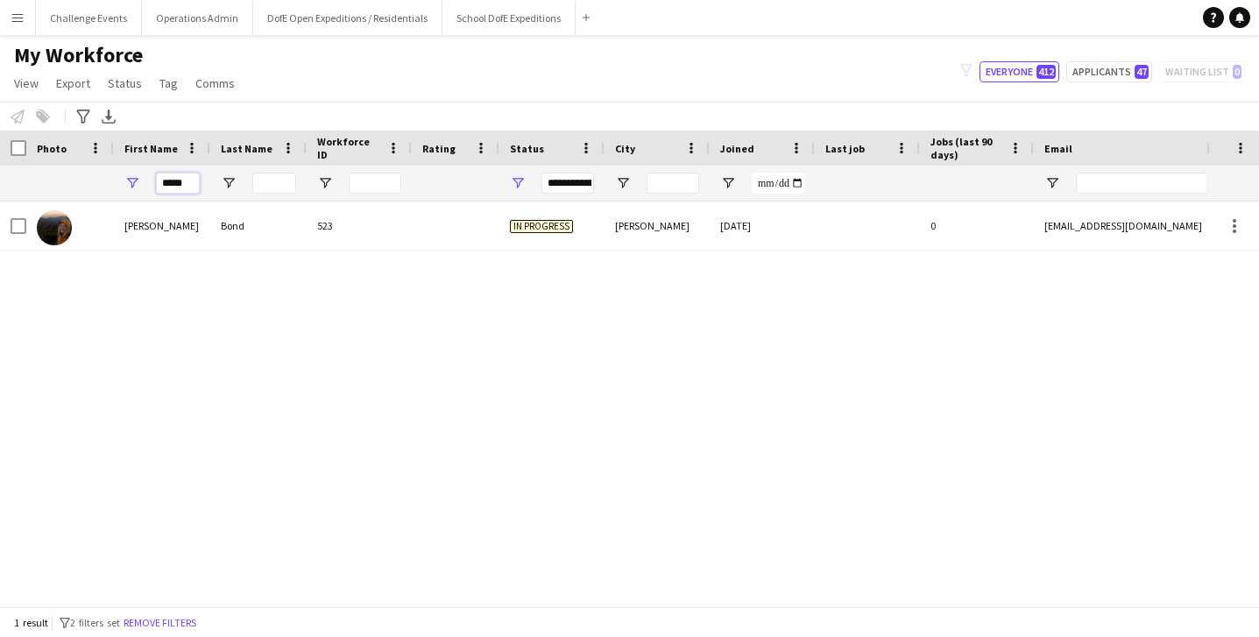
click at [178, 181] on input "*****" at bounding box center [178, 183] width 44 height 21
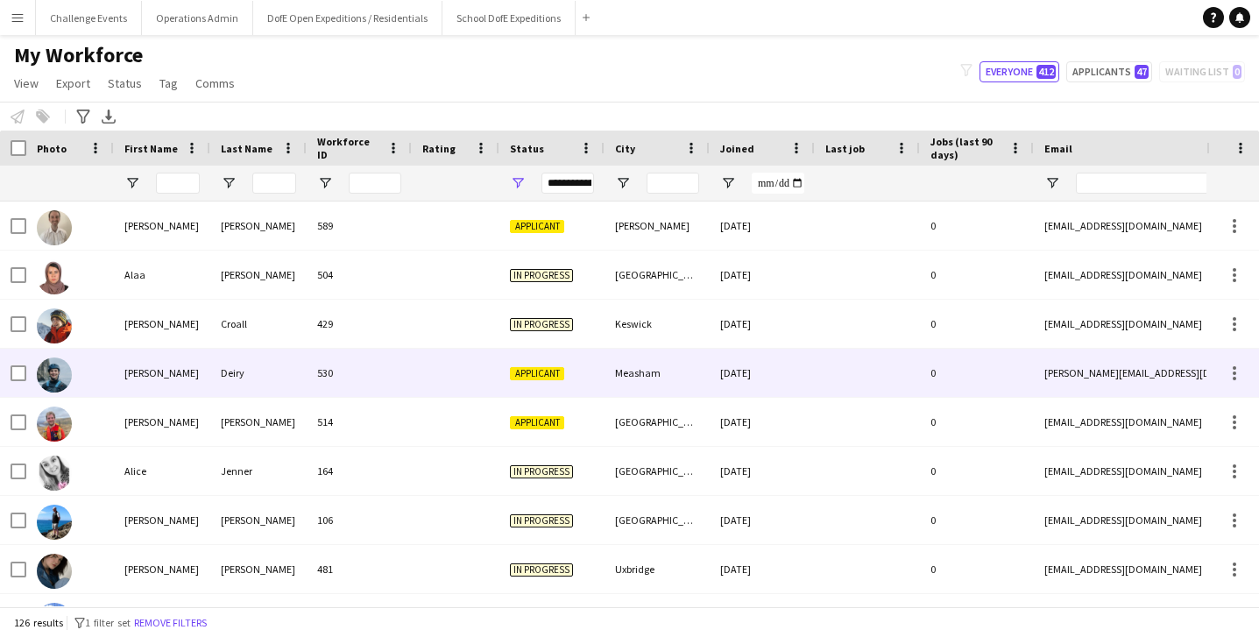
click at [301, 382] on div "Deiry" at bounding box center [258, 373] width 96 height 48
